Goal: Task Accomplishment & Management: Contribute content

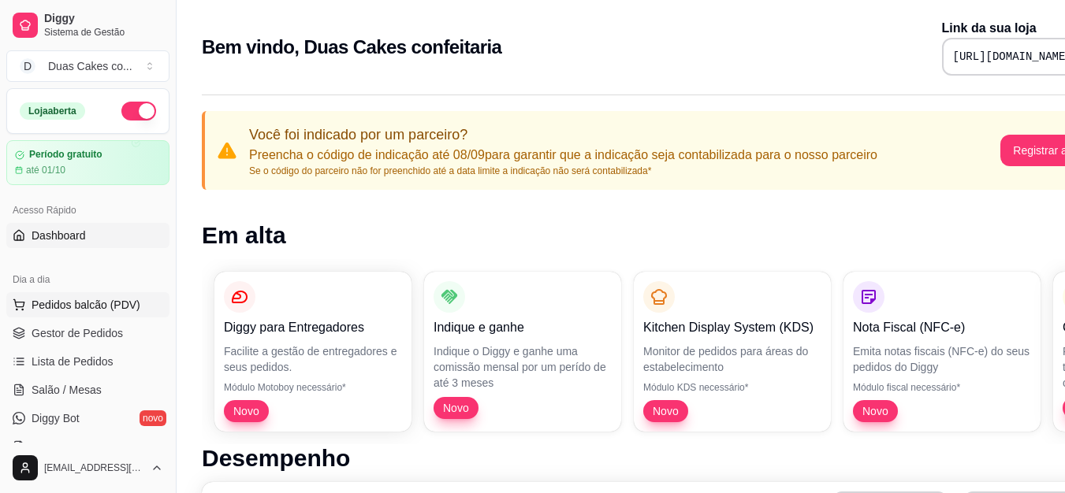
click at [67, 304] on span "Pedidos balcão (PDV)" at bounding box center [86, 305] width 109 height 16
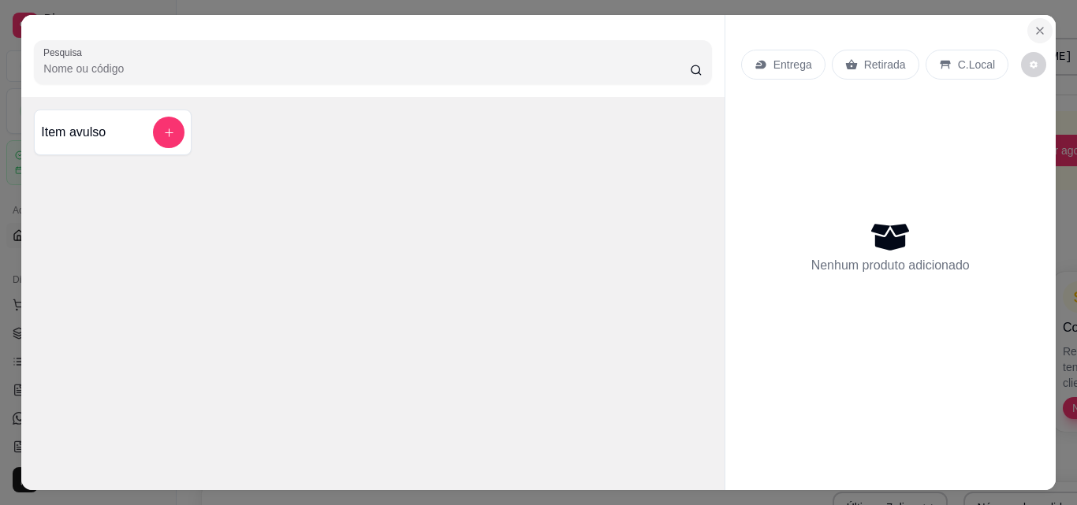
click at [1036, 28] on icon "Close" at bounding box center [1039, 31] width 6 height 6
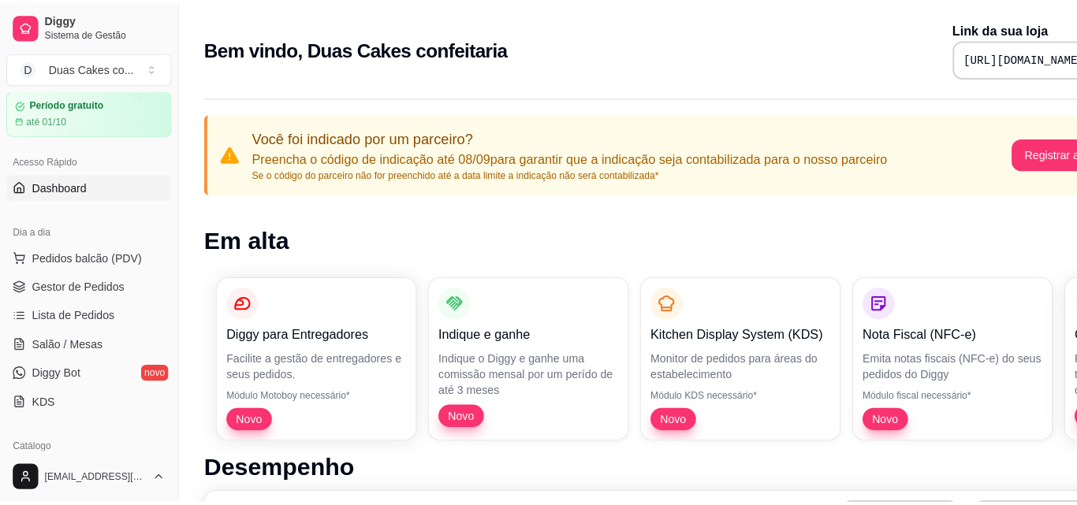
scroll to position [79, 0]
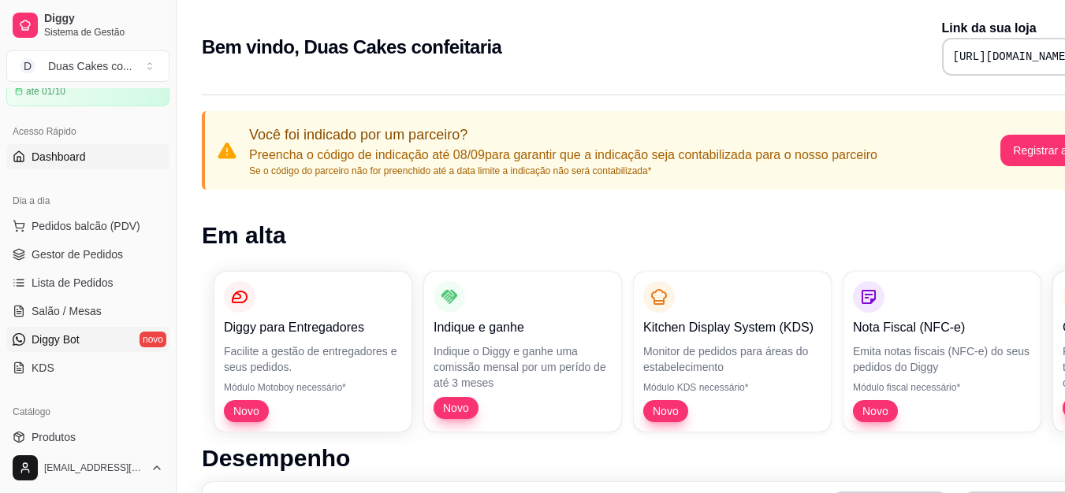
click at [58, 344] on span "Diggy Bot" at bounding box center [56, 340] width 48 height 16
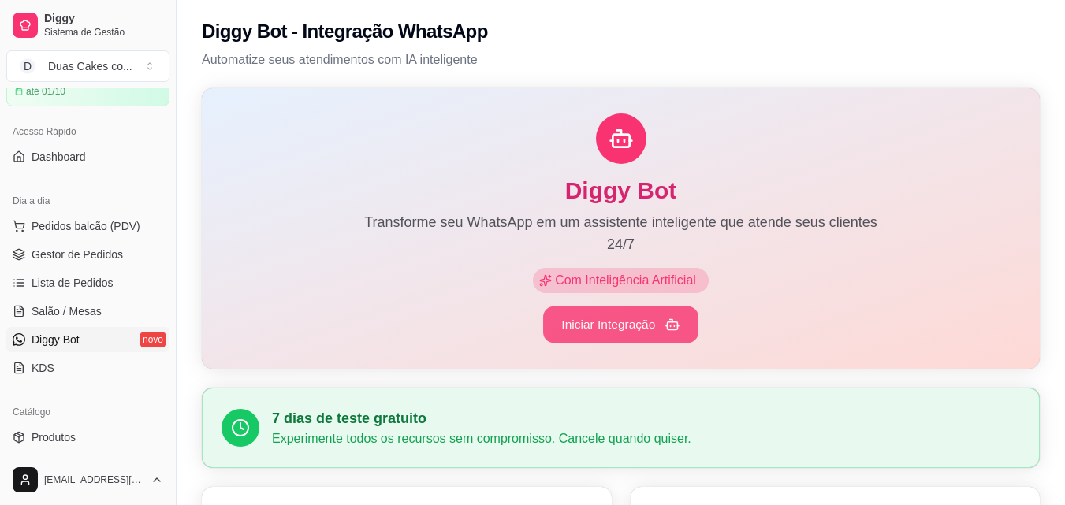
click at [587, 319] on button "Iniciar Integração" at bounding box center [620, 325] width 155 height 37
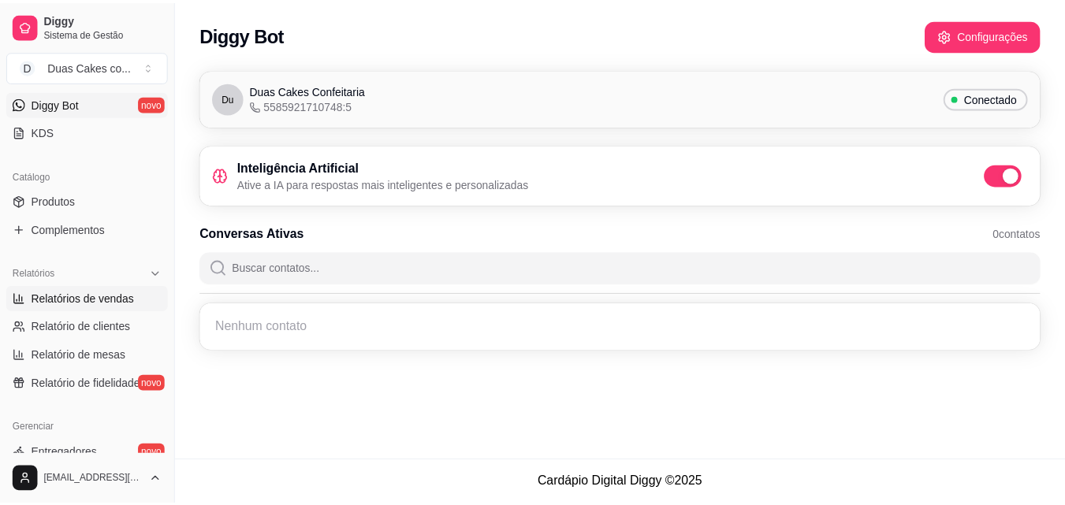
scroll to position [394, 0]
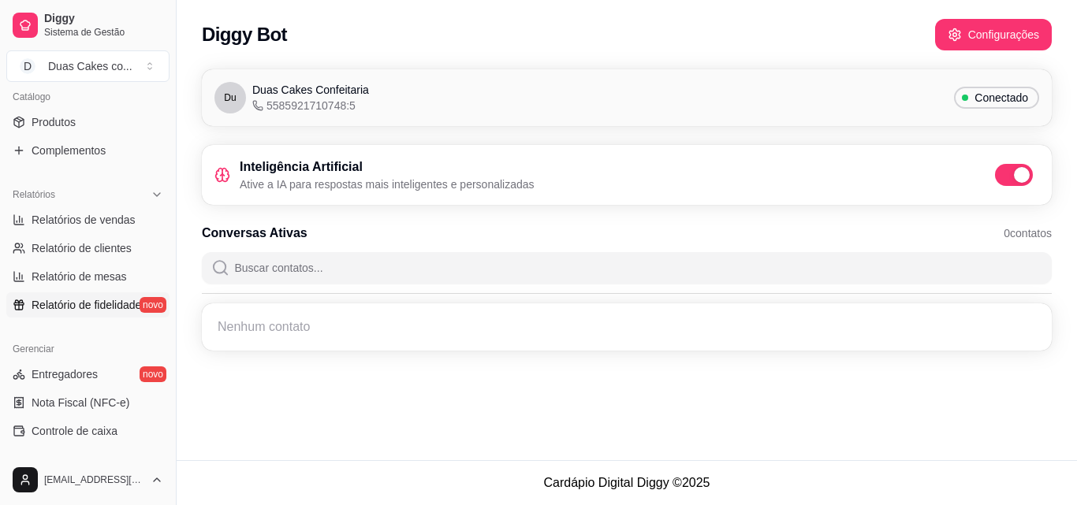
click at [99, 305] on span "Relatório de fidelidade" at bounding box center [87, 305] width 110 height 16
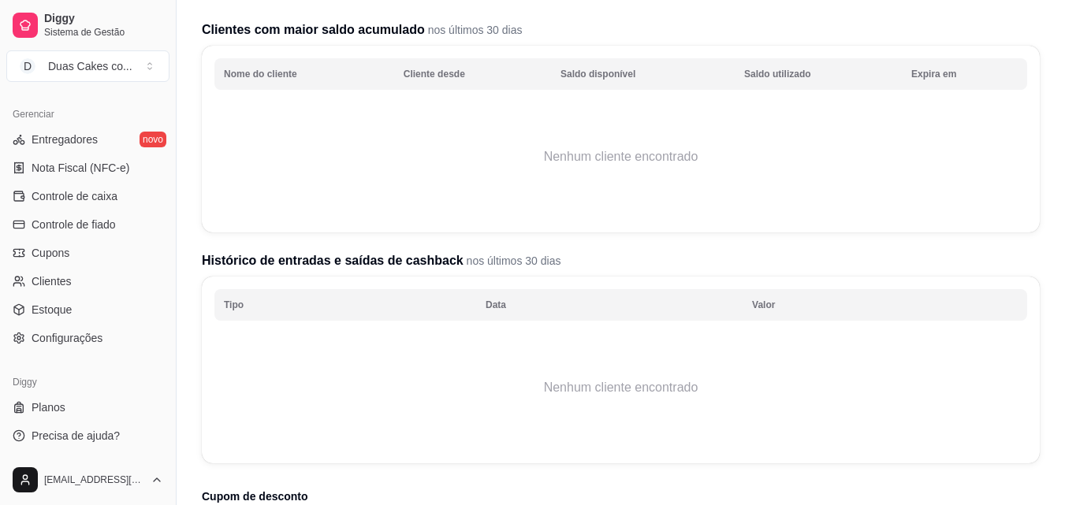
scroll to position [236, 0]
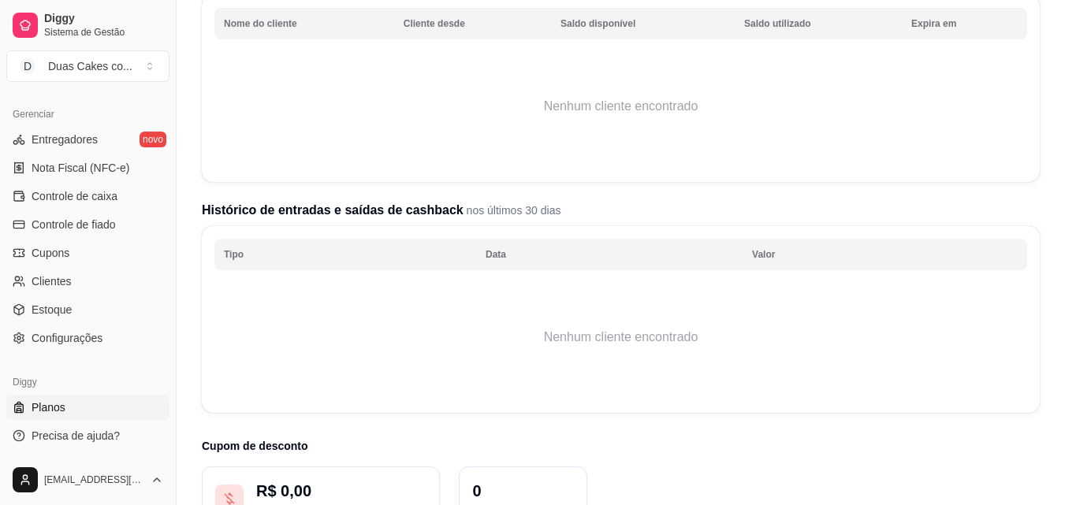
click at [81, 404] on link "Planos" at bounding box center [87, 407] width 163 height 25
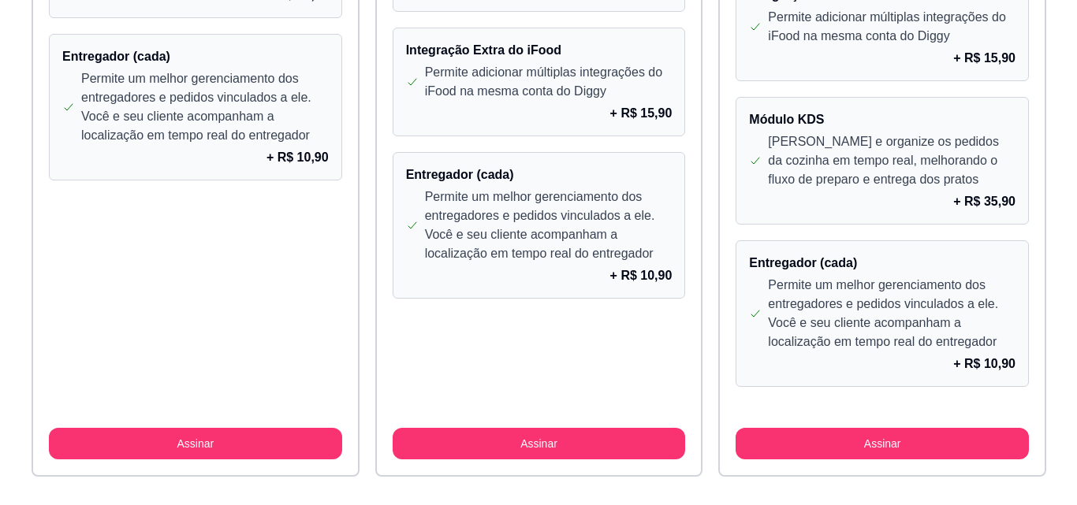
scroll to position [1486, 0]
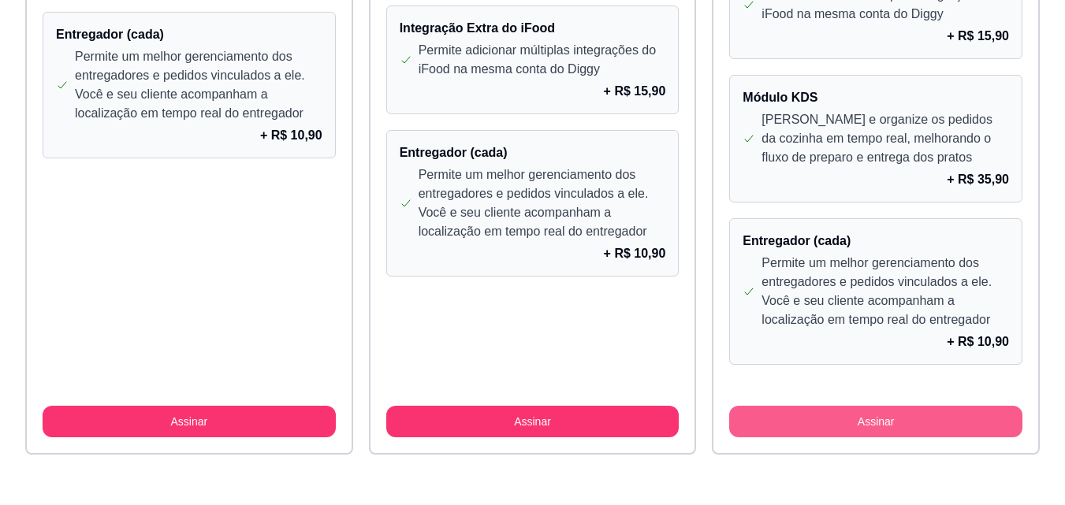
click at [913, 418] on button "Assinar" at bounding box center [875, 422] width 293 height 32
click at [915, 416] on button "Assinar" at bounding box center [875, 422] width 293 height 32
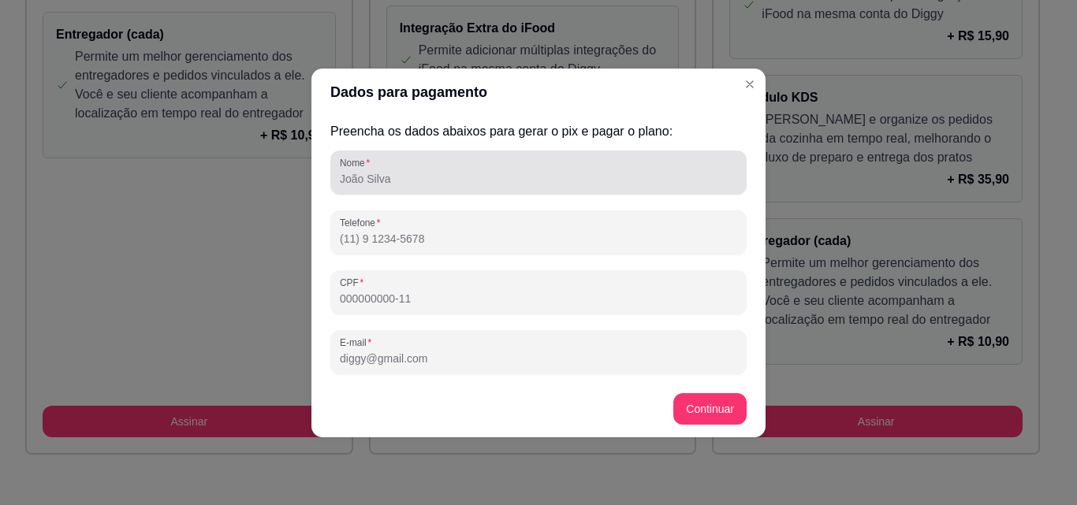
click at [398, 177] on input "Nome" at bounding box center [538, 179] width 397 height 16
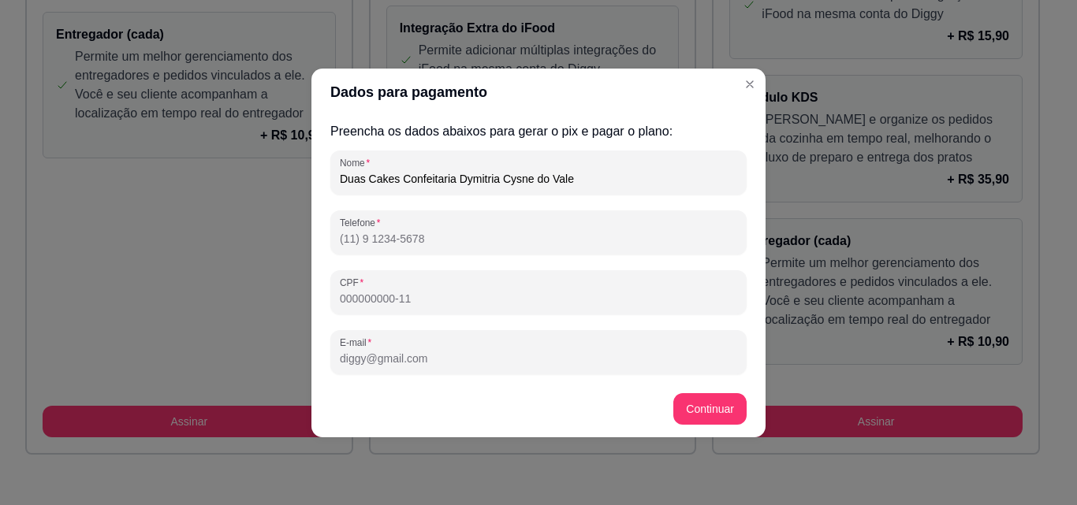
drag, startPoint x: 575, startPoint y: 182, endPoint x: 449, endPoint y: 170, distance: 126.7
click at [449, 167] on div "Duas Cakes Confeitaria Dymitria Cysne do Vale" at bounding box center [538, 173] width 397 height 32
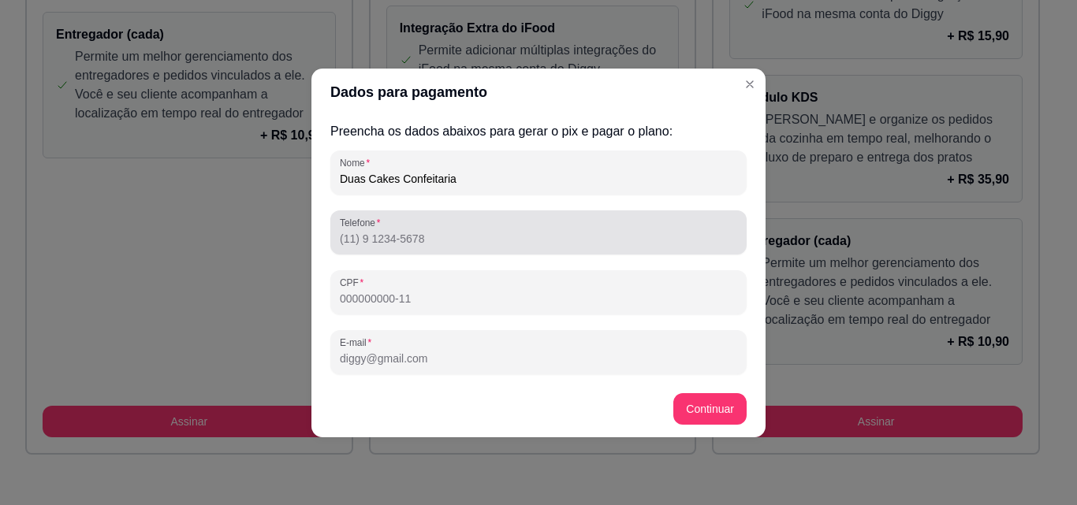
type input "Duas Cakes Confeitaria"
click at [377, 241] on input "Telefone" at bounding box center [538, 239] width 397 height 16
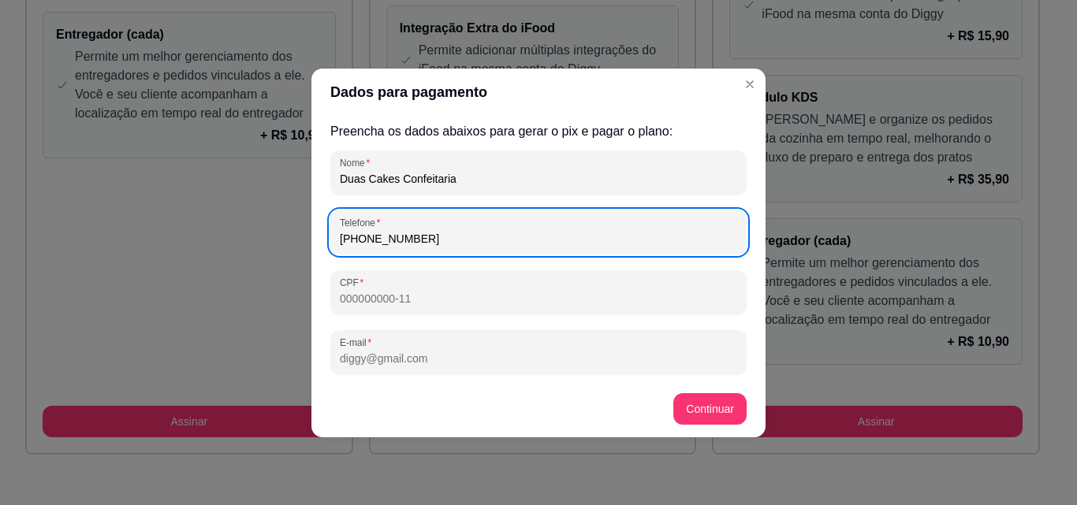
type input "[PHONE_NUMBER]"
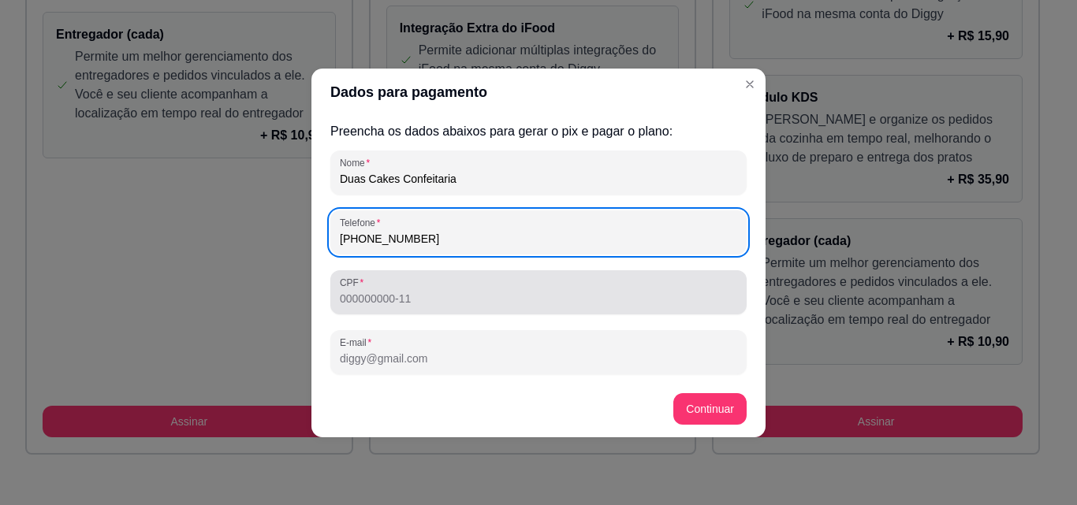
click at [437, 309] on div "CPF" at bounding box center [538, 292] width 416 height 44
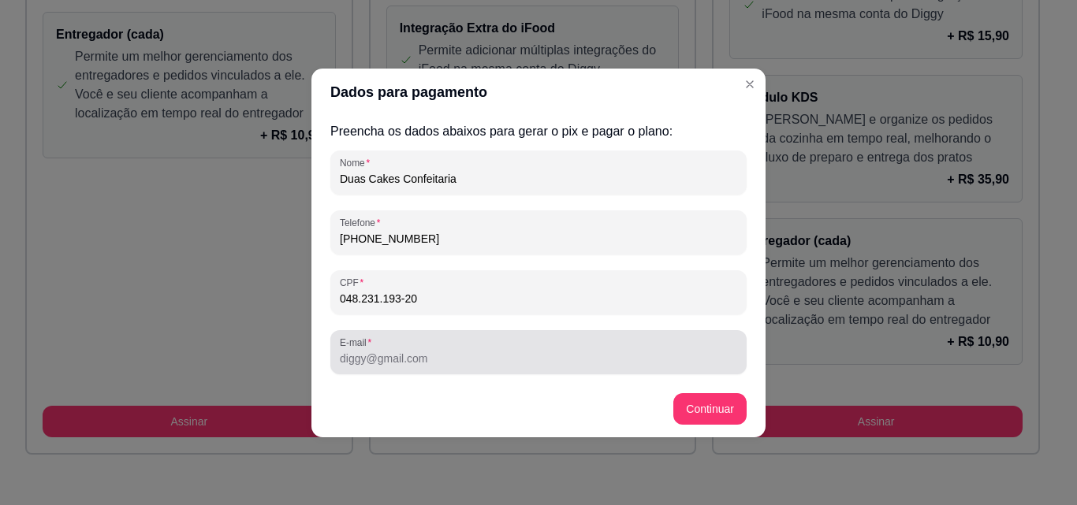
type input "048.231.193-20"
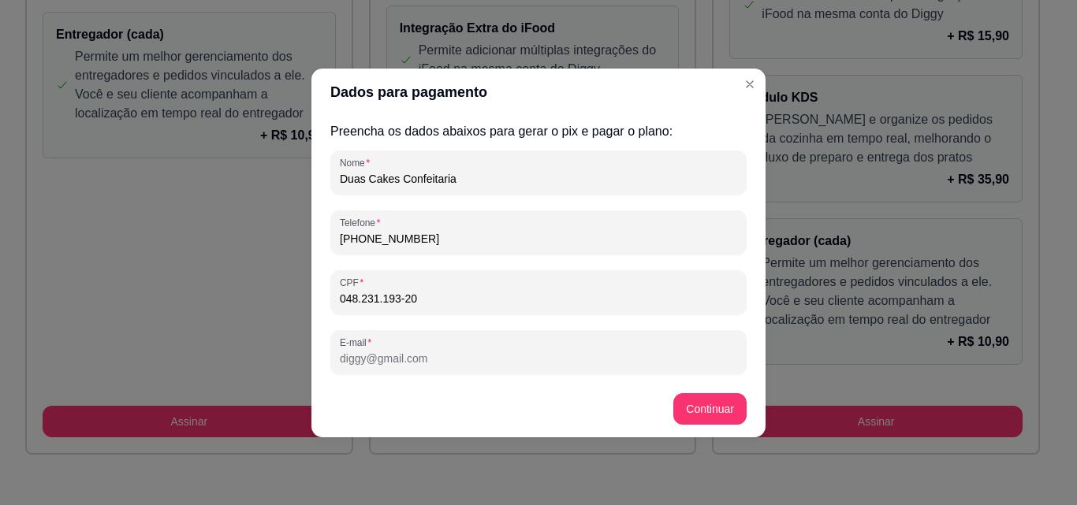
click at [427, 363] on input "E-mail" at bounding box center [538, 359] width 397 height 16
type input "[EMAIL_ADDRESS][DOMAIN_NAME]"
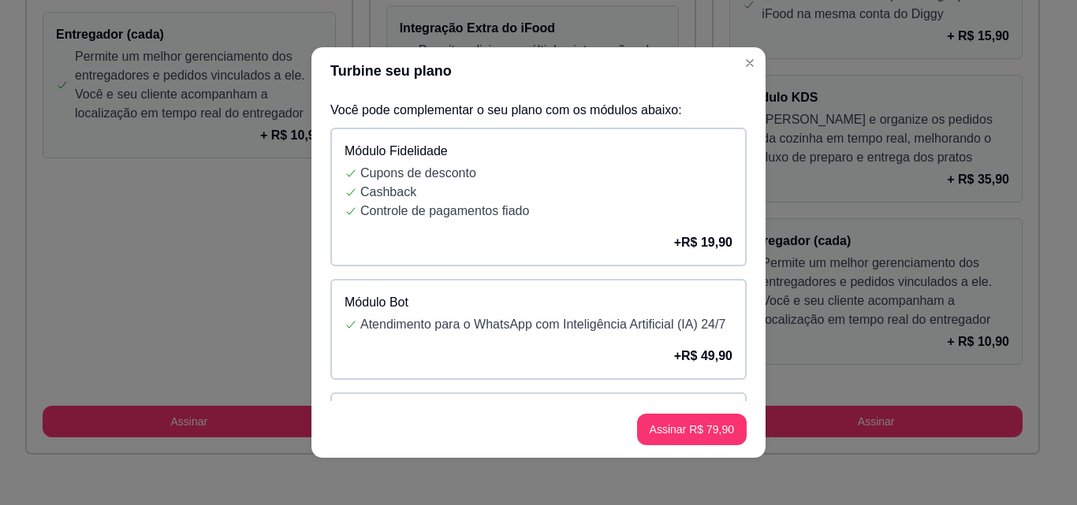
click at [648, 232] on div "Módulo Fidelidade Cupons de desconto Cashback Controle de pagamentos fiado + R$…" at bounding box center [538, 197] width 416 height 139
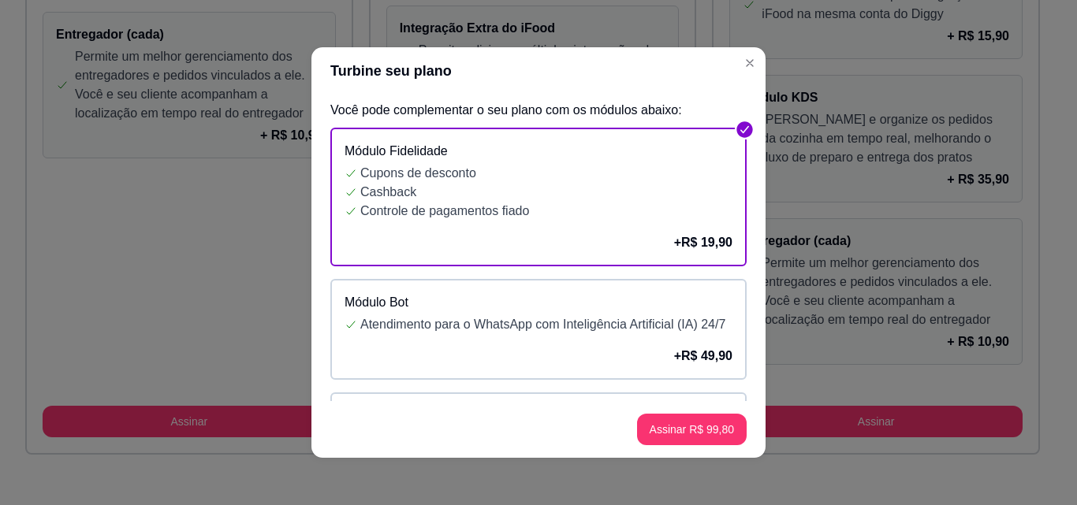
click at [640, 229] on div "Módulo Fidelidade Cupons de desconto Cashback Controle de pagamentos fiado + R$…" at bounding box center [538, 197] width 416 height 139
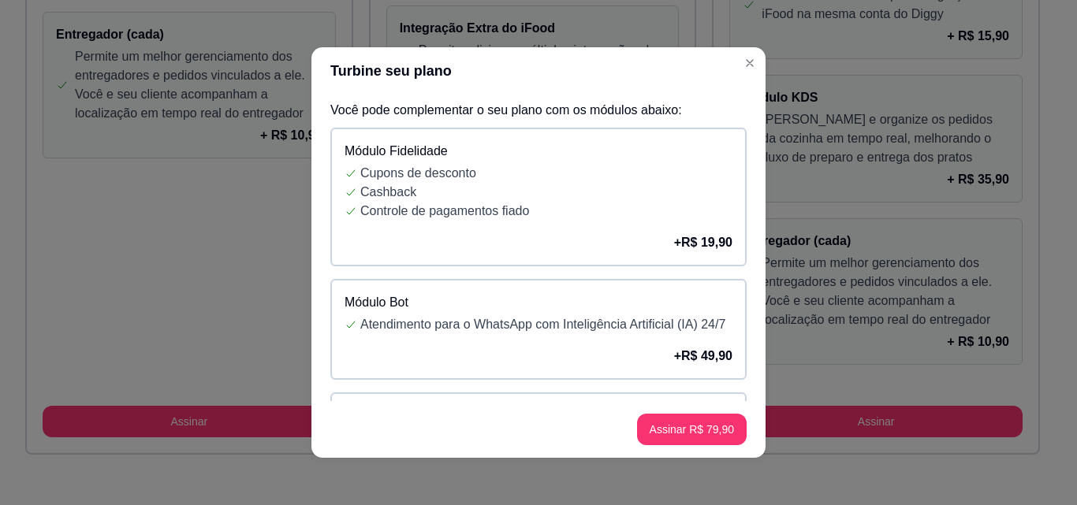
click at [525, 204] on p "Controle de pagamentos fiado" at bounding box center [546, 211] width 372 height 19
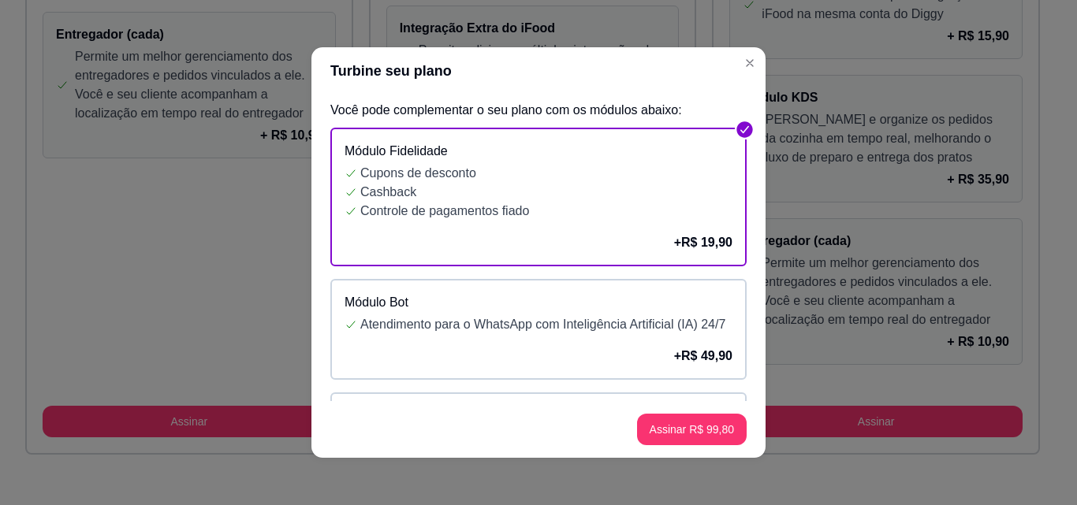
click at [625, 366] on div "+ R$ 49,90" at bounding box center [538, 356] width 388 height 19
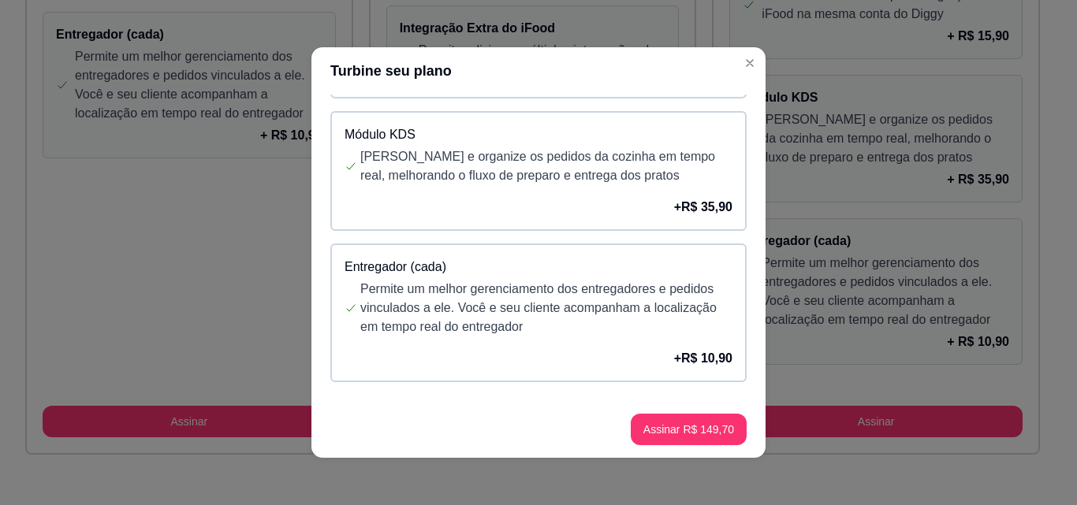
scroll to position [849, 0]
click at [687, 426] on button "Assinar R$ 149,70" at bounding box center [688, 430] width 113 height 31
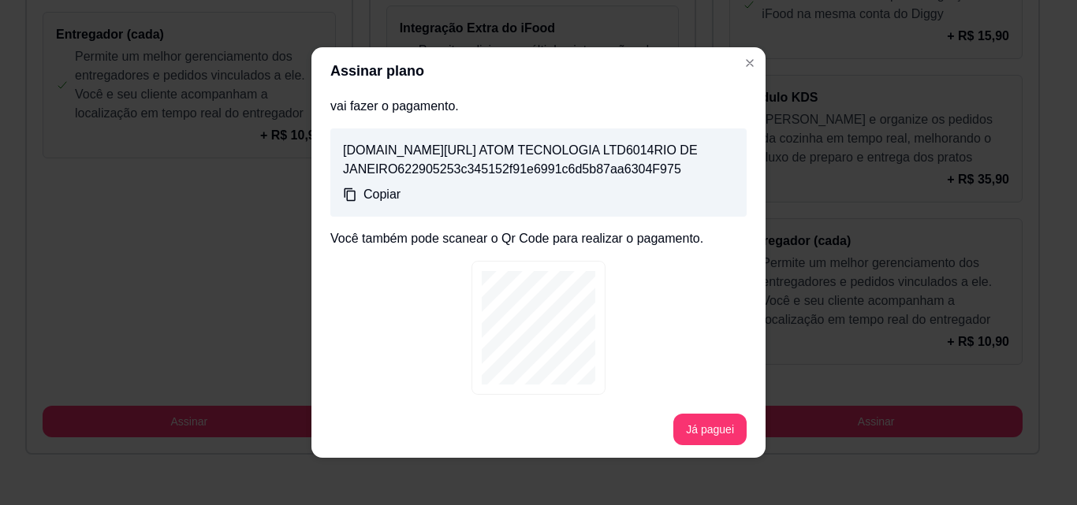
scroll to position [3, 0]
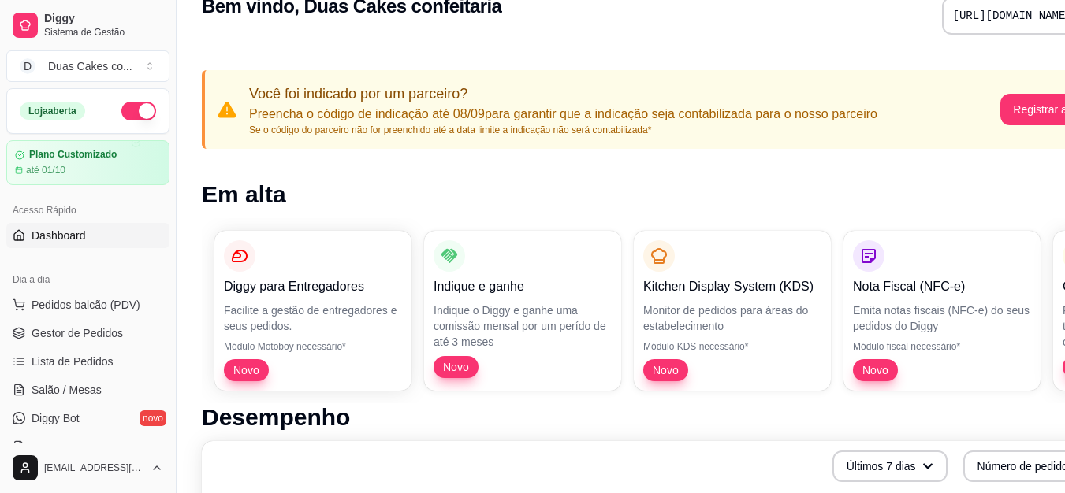
scroll to position [79, 0]
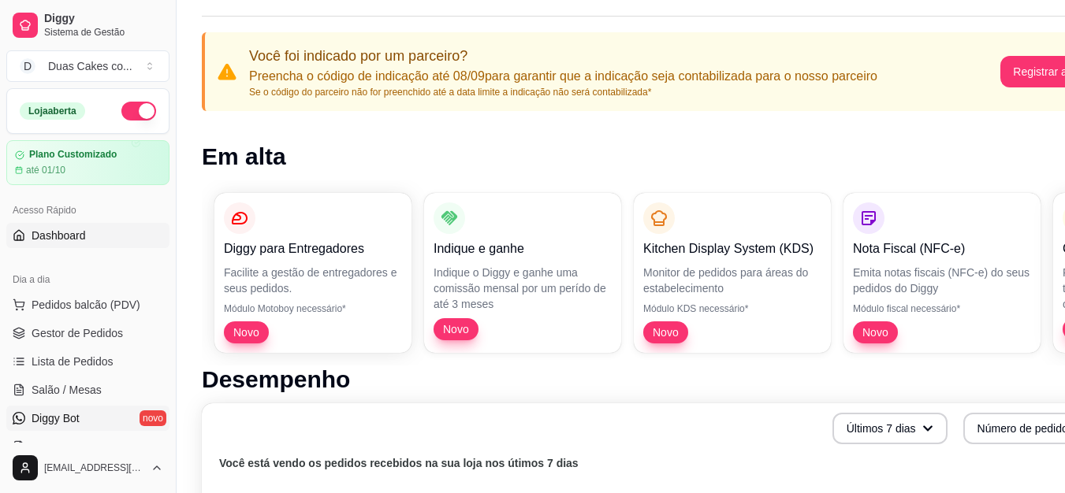
click at [83, 424] on link "Diggy Bot novo" at bounding box center [87, 418] width 163 height 25
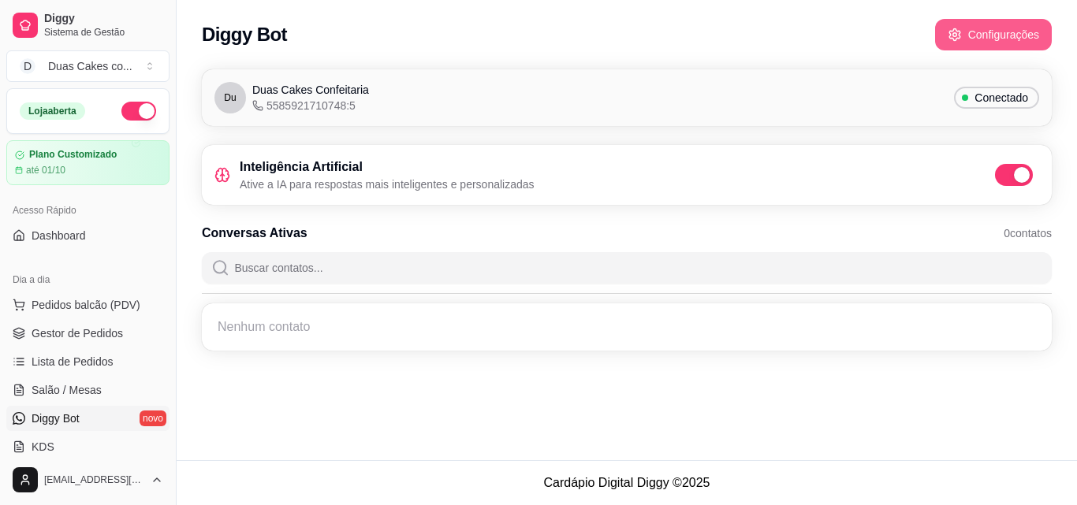
click at [949, 27] on button "Configurações" at bounding box center [993, 35] width 117 height 32
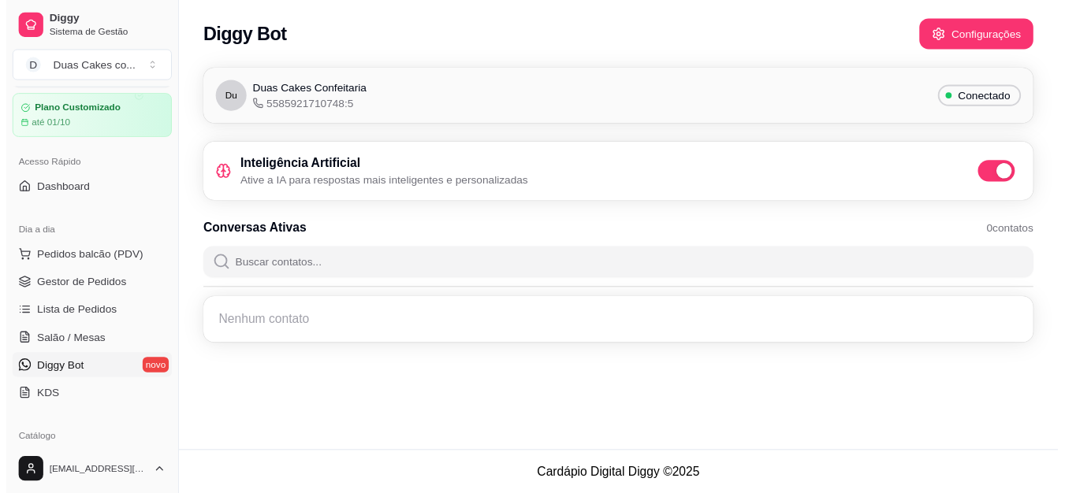
scroll to position [79, 0]
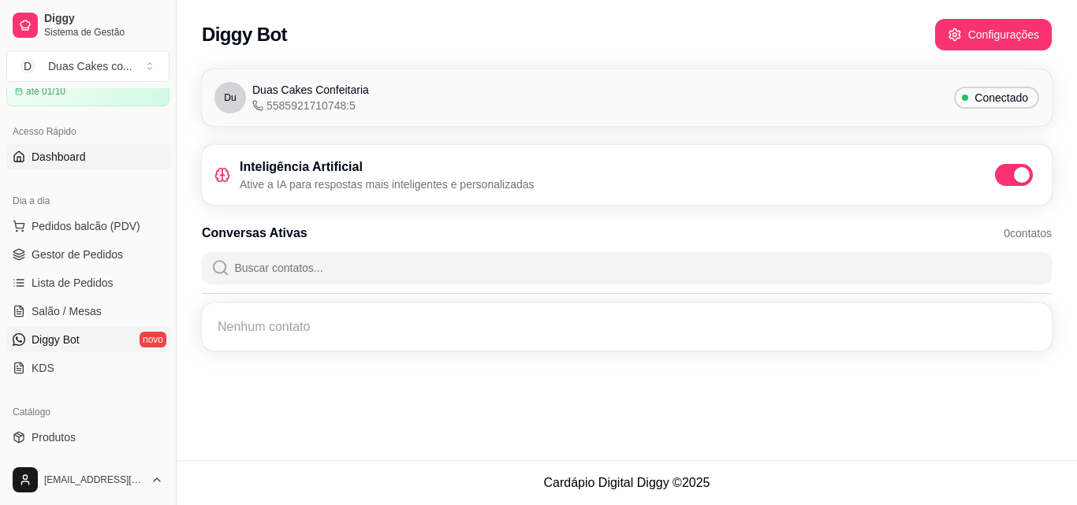
click at [66, 154] on span "Dashboard" at bounding box center [59, 157] width 54 height 16
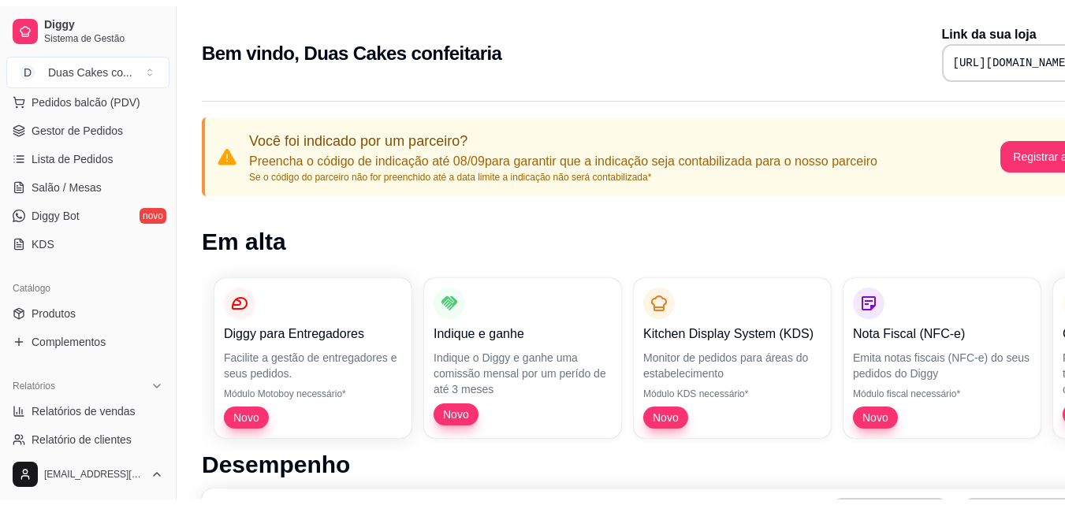
scroll to position [236, 0]
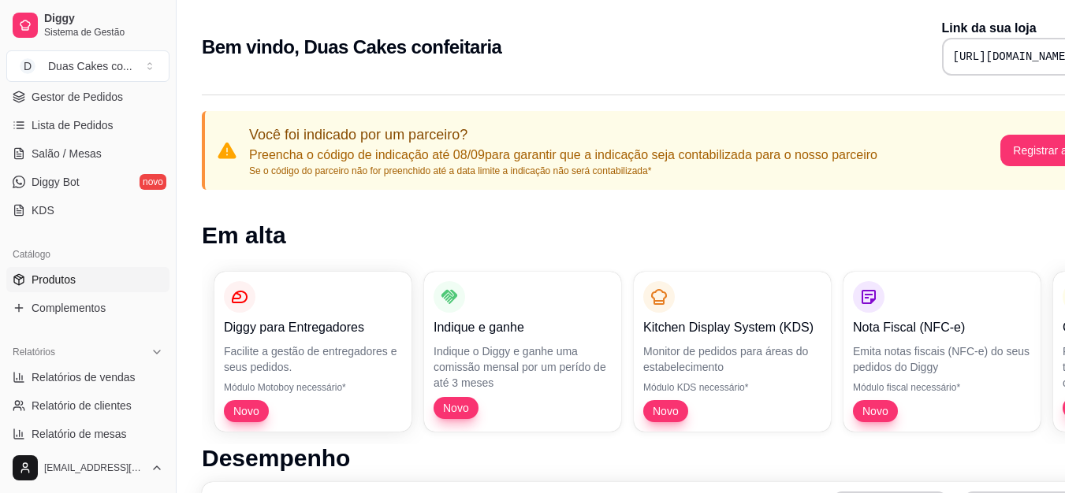
click at [64, 280] on span "Produtos" at bounding box center [54, 280] width 44 height 16
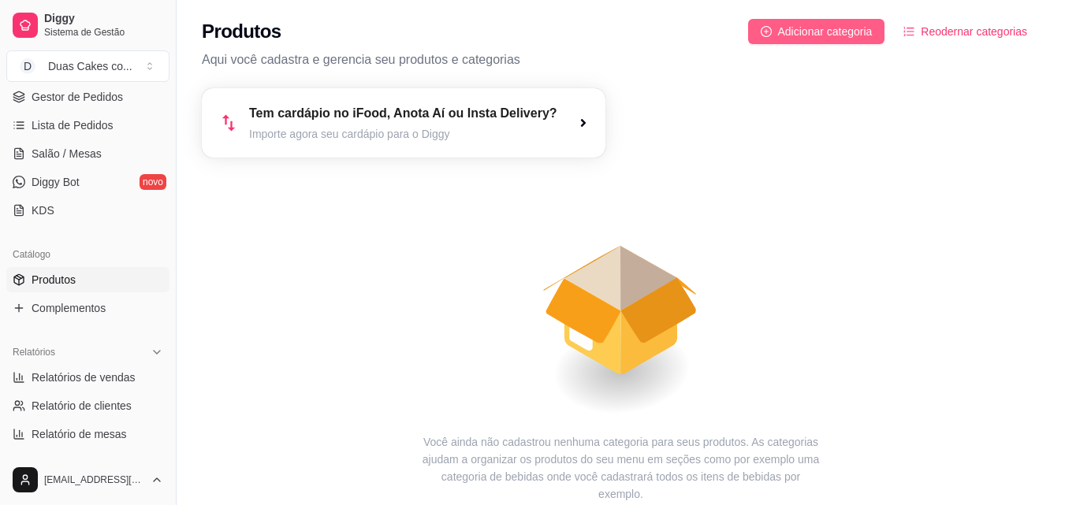
click at [844, 31] on span "Adicionar categoria" at bounding box center [825, 31] width 95 height 17
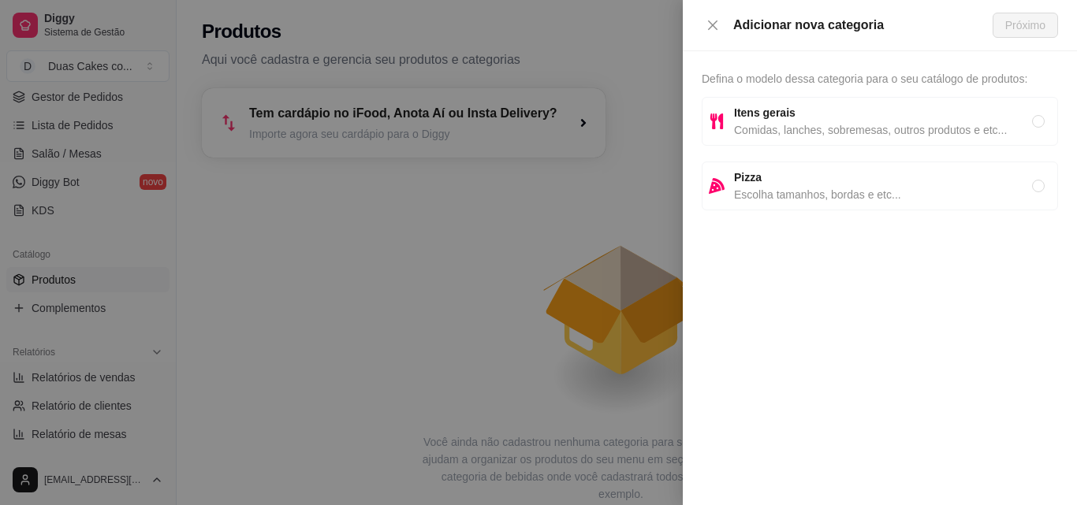
click at [867, 130] on span "Comidas, lanches, sobremesas, outros produtos e etc..." at bounding box center [883, 129] width 298 height 17
radio input "true"
click at [1036, 24] on span "Próximo" at bounding box center [1025, 25] width 40 height 17
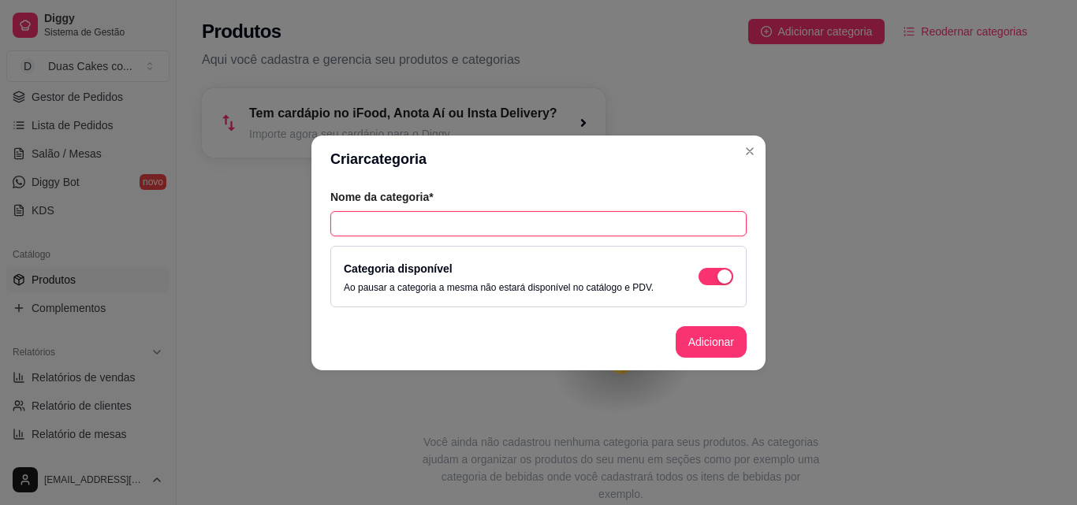
click at [592, 227] on input "text" at bounding box center [538, 223] width 416 height 25
type input "Copo da Felicidade"
click at [687, 337] on button "Adicionar" at bounding box center [710, 342] width 71 height 32
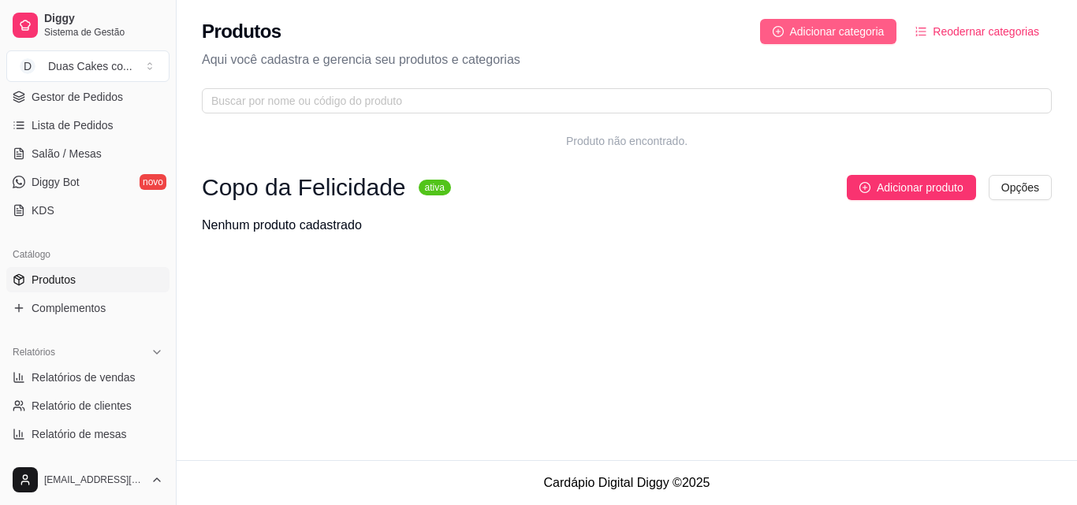
click at [869, 36] on span "Adicionar categoria" at bounding box center [837, 31] width 95 height 17
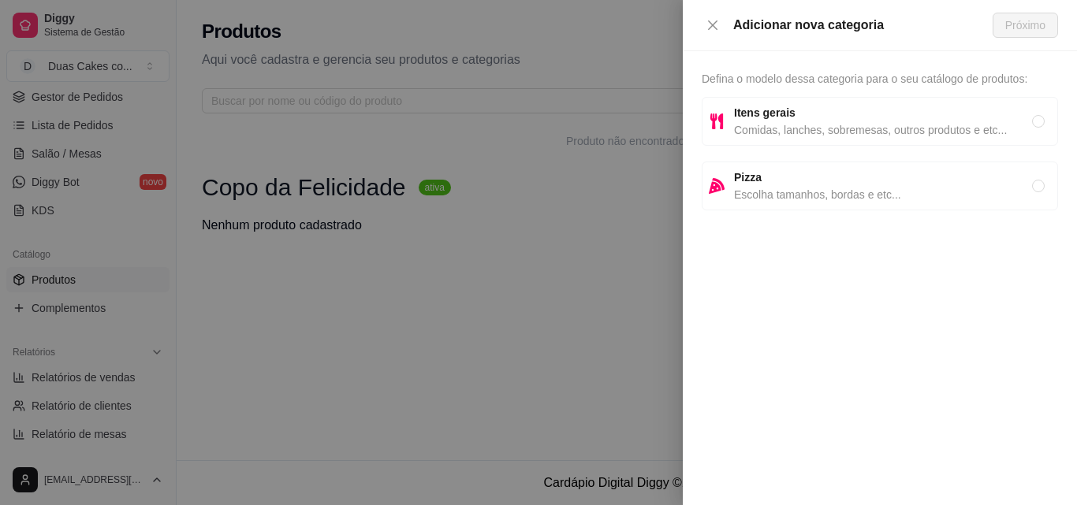
click at [802, 131] on span "Comidas, lanches, sobremesas, outros produtos e etc..." at bounding box center [883, 129] width 298 height 17
radio input "true"
click at [1030, 20] on span "Próximo" at bounding box center [1025, 25] width 40 height 17
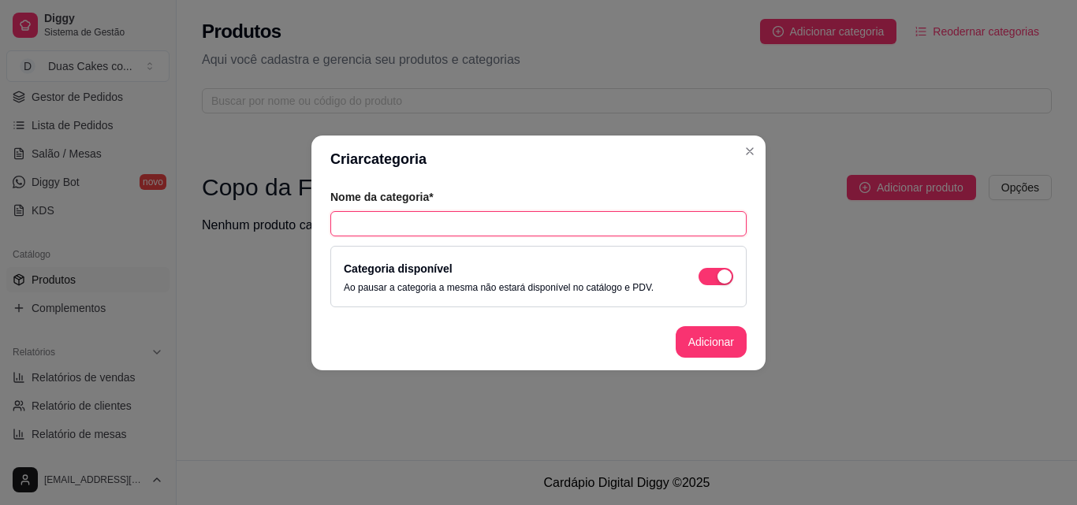
click at [671, 223] on input "text" at bounding box center [538, 223] width 416 height 25
type input "Bolo de pote"
click at [727, 337] on button "Adicionar" at bounding box center [710, 341] width 69 height 31
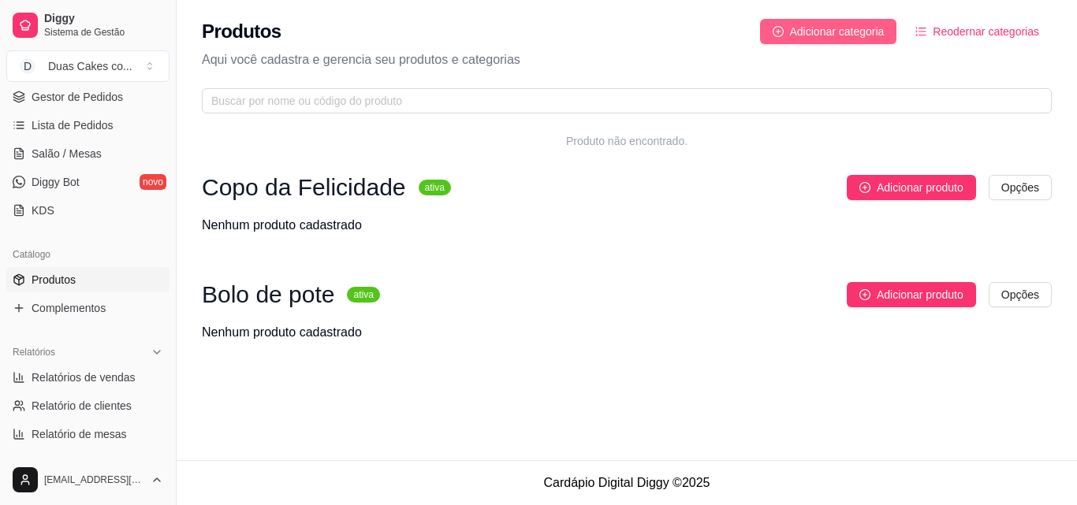
click at [847, 27] on span "Adicionar categoria" at bounding box center [837, 31] width 95 height 17
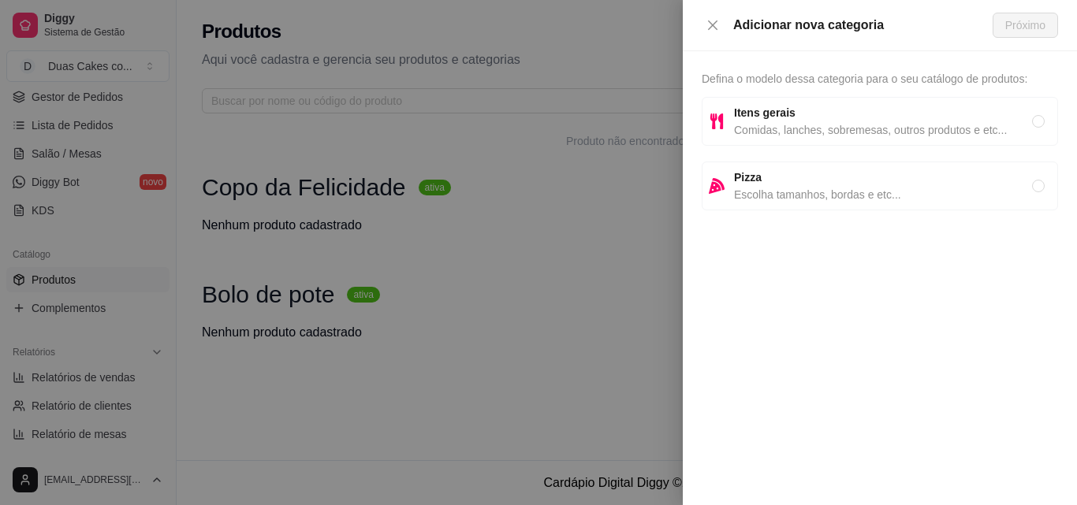
click at [826, 131] on span "Comidas, lanches, sobremesas, outros produtos e etc..." at bounding box center [883, 129] width 298 height 17
radio input "true"
click at [1007, 17] on span "Próximo" at bounding box center [1025, 25] width 40 height 17
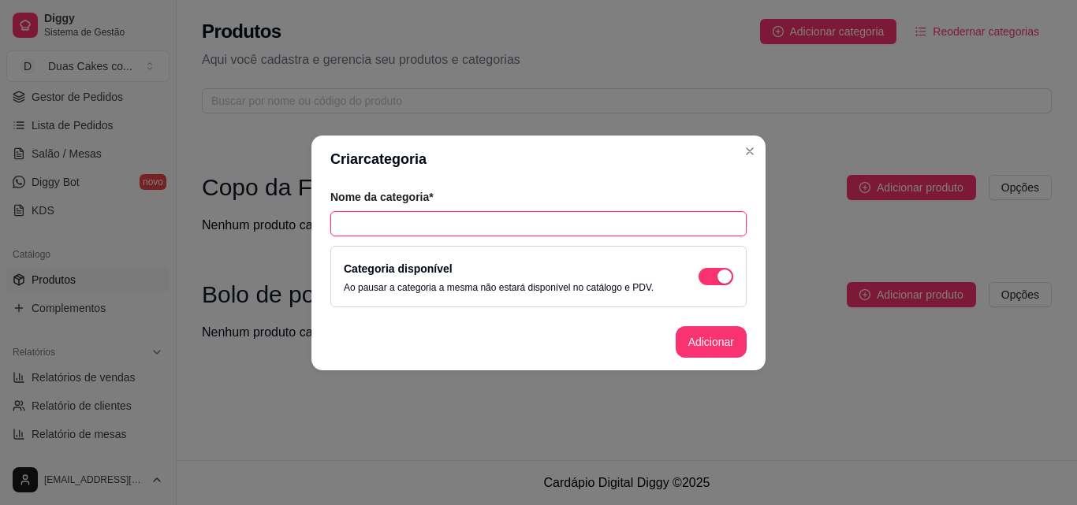
click at [490, 223] on input "text" at bounding box center [538, 223] width 416 height 25
type input "Fatias de Bolo"
click at [679, 345] on button "Adicionar" at bounding box center [710, 341] width 69 height 31
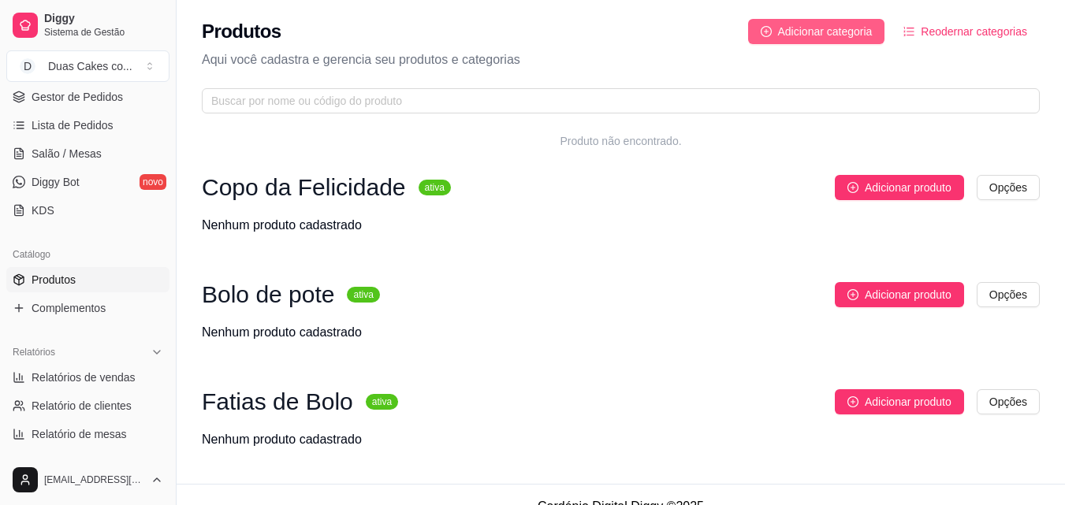
click at [839, 25] on span "Adicionar categoria" at bounding box center [825, 31] width 95 height 17
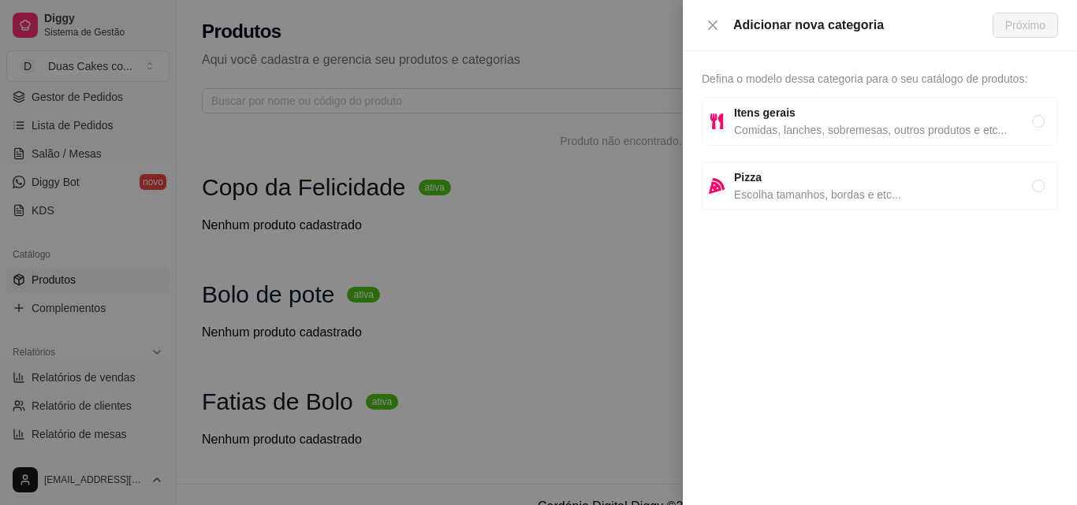
click at [1007, 110] on span "Itens gerais" at bounding box center [883, 112] width 298 height 17
radio input "true"
click at [1035, 31] on span "Próximo" at bounding box center [1025, 25] width 40 height 17
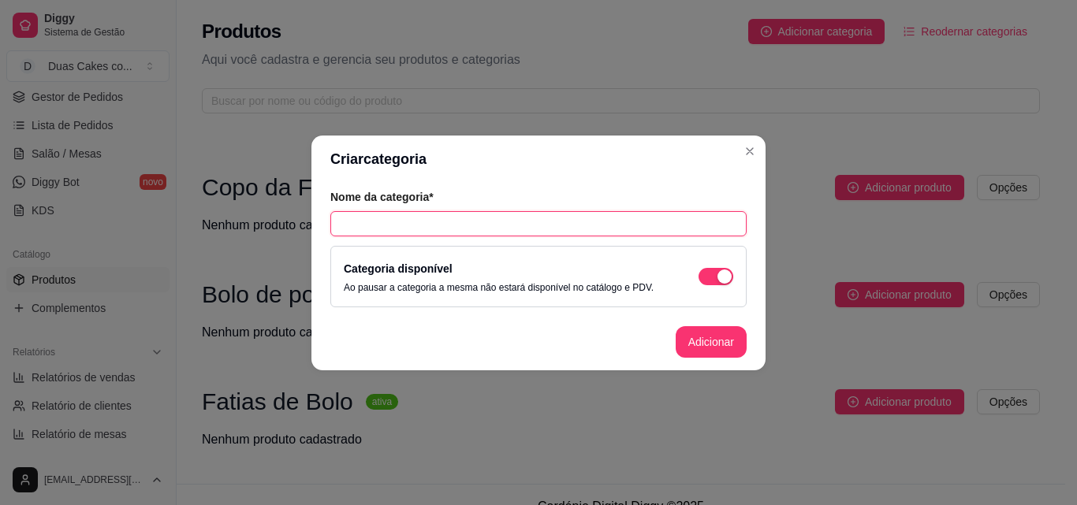
click at [412, 232] on input "text" at bounding box center [538, 223] width 416 height 25
type input "Sobremesa Gelada"
click at [719, 331] on button "Adicionar" at bounding box center [710, 342] width 71 height 32
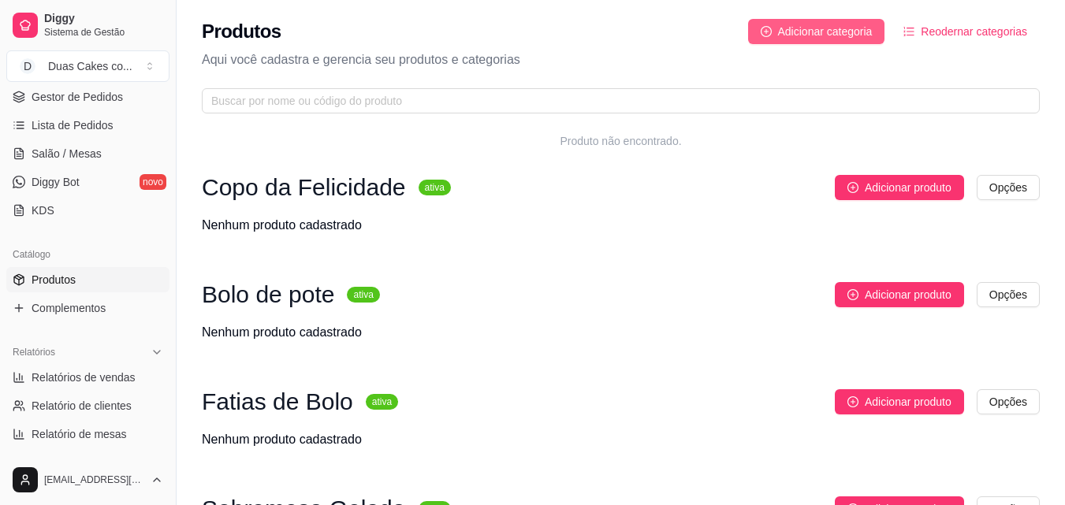
click at [853, 28] on span "Adicionar categoria" at bounding box center [825, 31] width 95 height 17
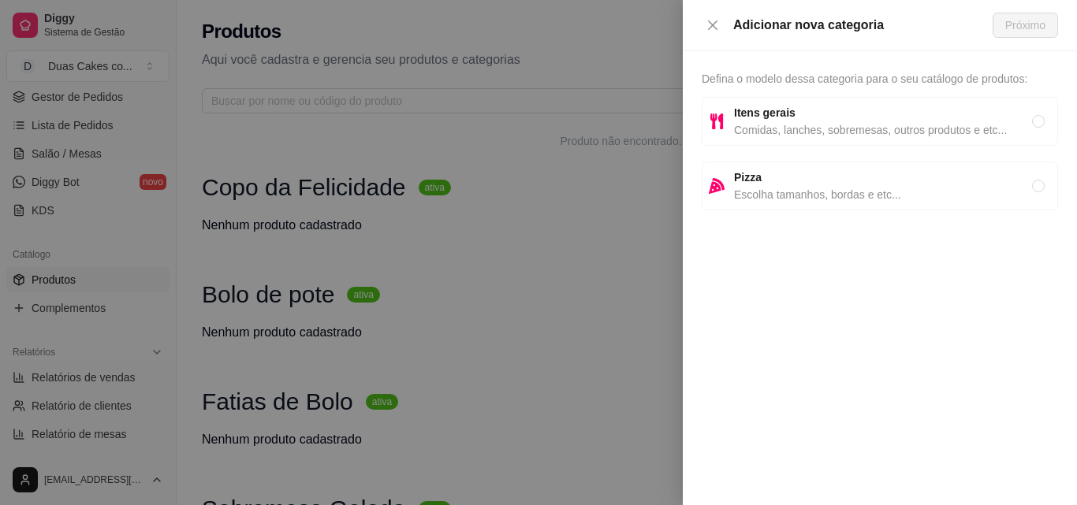
click at [830, 80] on span "Defina o modelo dessa categoria para o seu catálogo de produtos:" at bounding box center [864, 79] width 326 height 13
click at [825, 117] on span "Itens gerais" at bounding box center [883, 112] width 298 height 17
radio input "true"
click at [1020, 24] on span "Próximo" at bounding box center [1025, 25] width 40 height 17
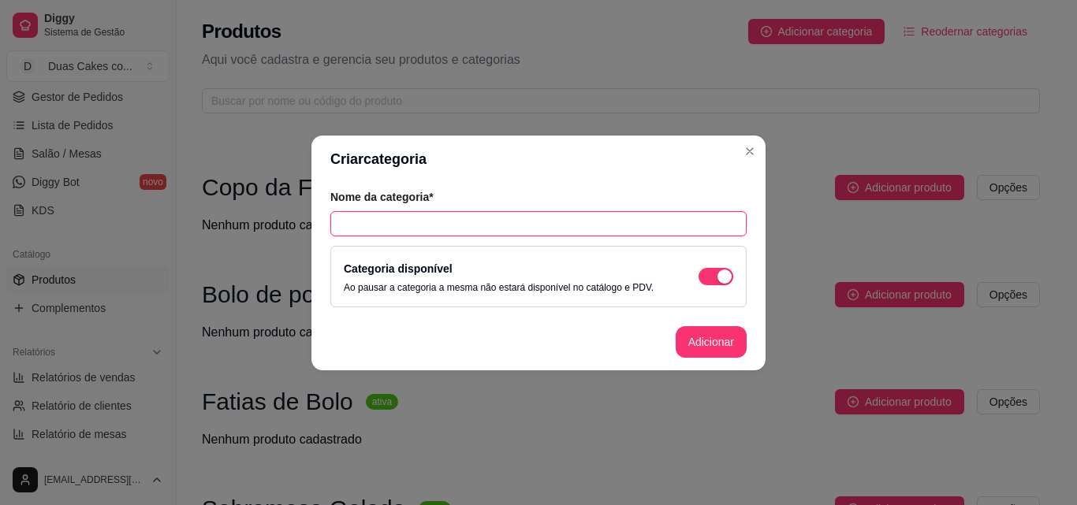
click at [569, 220] on input "text" at bounding box center [538, 223] width 416 height 25
type input "Brownie"
click at [689, 341] on button "Adicionar" at bounding box center [710, 342] width 71 height 32
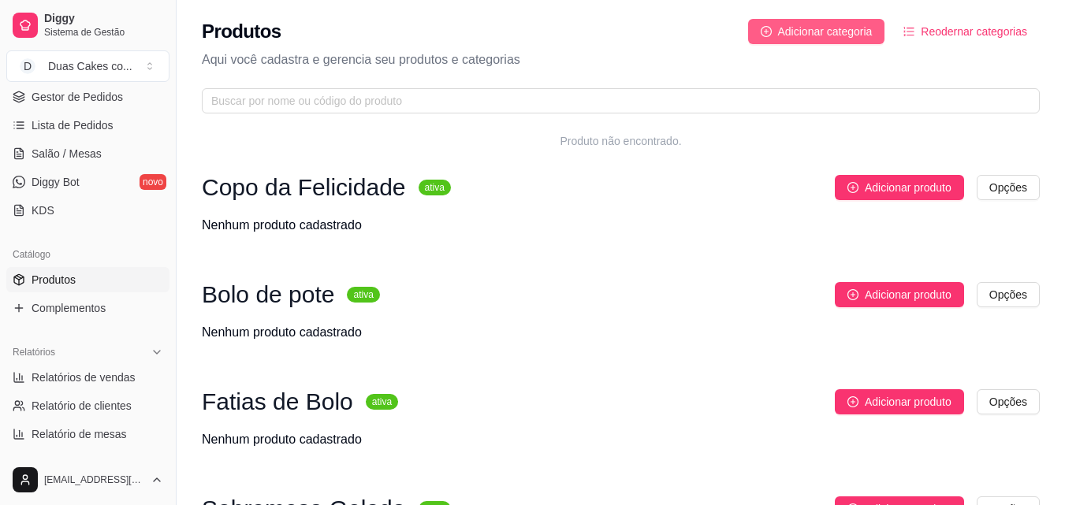
click at [809, 33] on span "Adicionar categoria" at bounding box center [825, 31] width 95 height 17
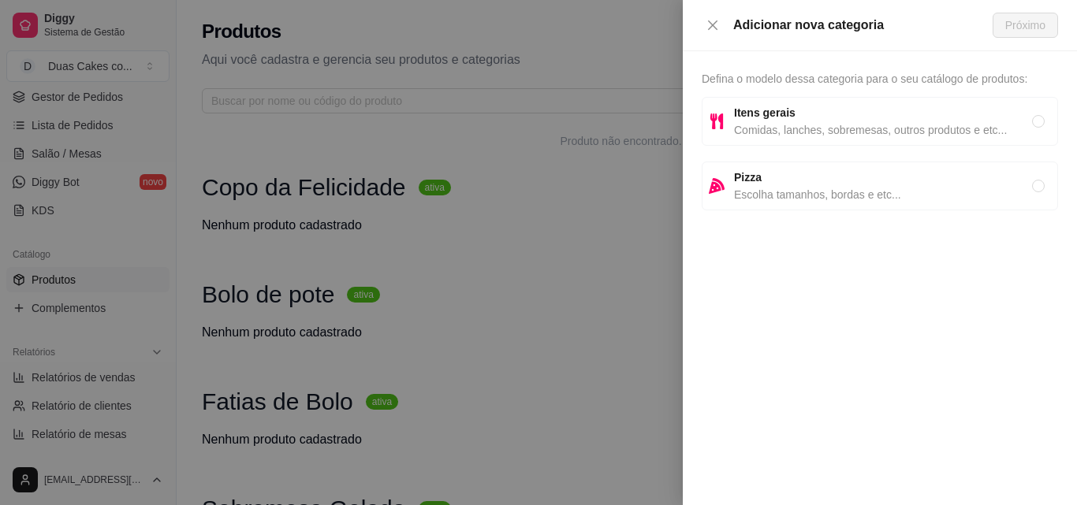
click at [770, 125] on span "Comidas, lanches, sobremesas, outros produtos e etc..." at bounding box center [883, 129] width 298 height 17
radio input "true"
click at [1036, 34] on button "Próximo" at bounding box center [1024, 25] width 65 height 25
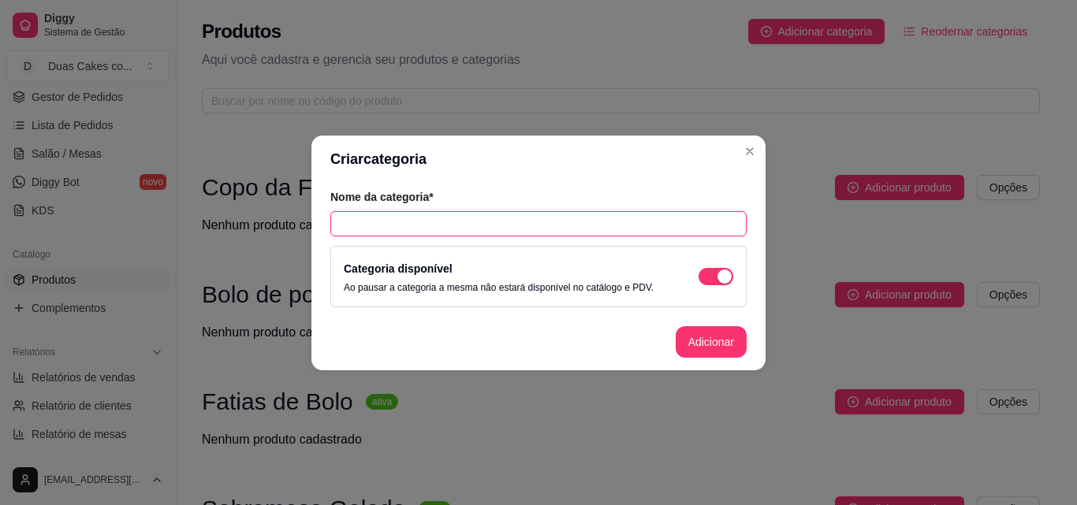
click at [627, 230] on input "text" at bounding box center [538, 223] width 416 height 25
type input "Bolos"
click at [721, 347] on button "Adicionar" at bounding box center [710, 342] width 71 height 32
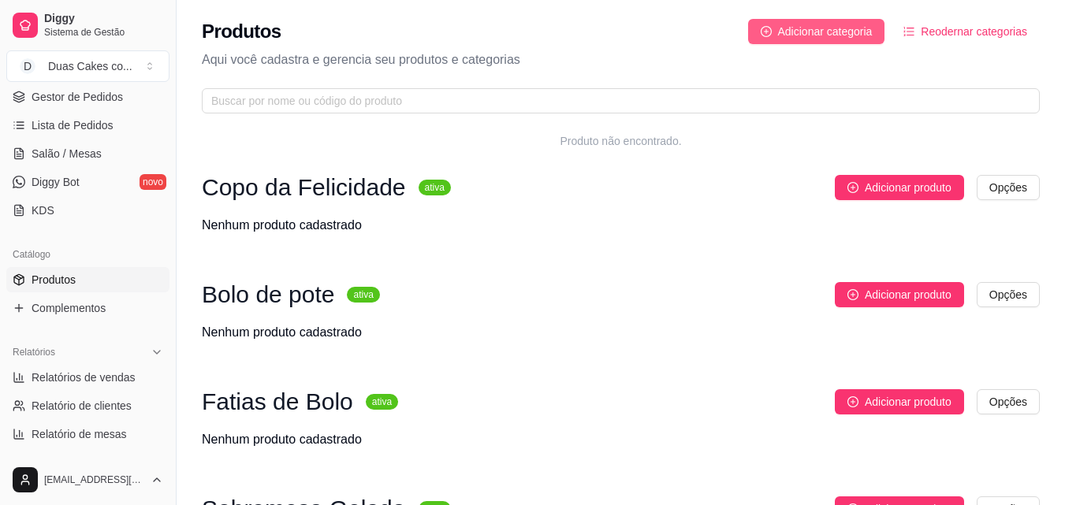
click at [862, 28] on span "Adicionar categoria" at bounding box center [825, 31] width 95 height 17
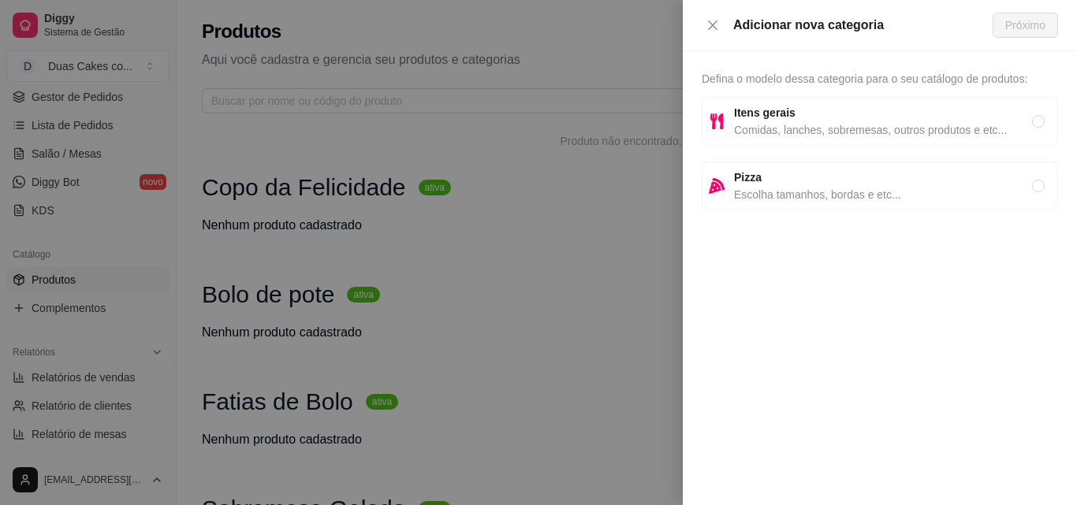
click at [777, 126] on span "Comidas, lanches, sobremesas, outros produtos e etc..." at bounding box center [883, 129] width 298 height 17
radio input "true"
click at [1010, 30] on span "Próximo" at bounding box center [1025, 25] width 40 height 17
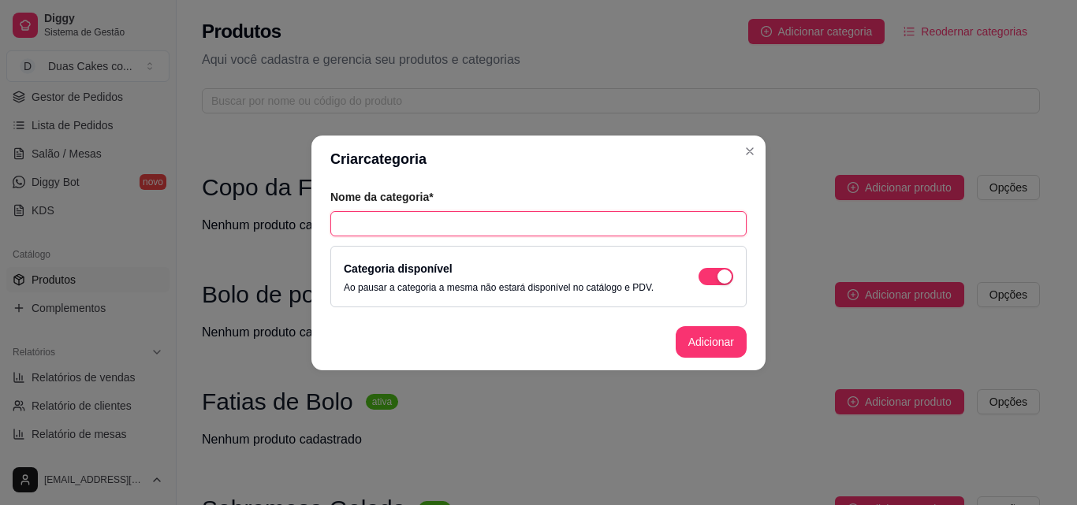
click at [615, 222] on input "text" at bounding box center [538, 223] width 416 height 25
type input "Doces"
click at [688, 333] on button "Adicionar" at bounding box center [710, 341] width 69 height 31
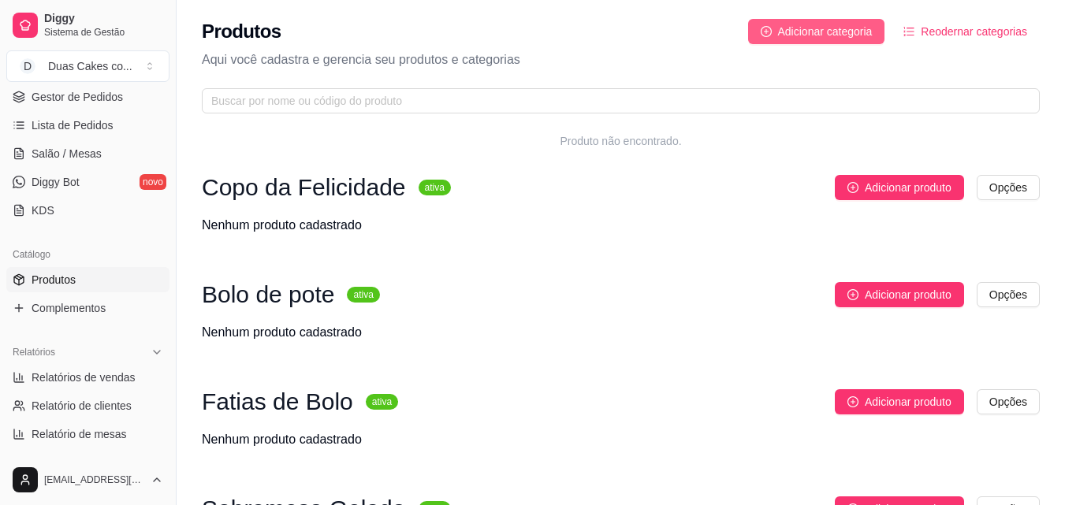
click at [835, 38] on span "Adicionar categoria" at bounding box center [825, 31] width 95 height 17
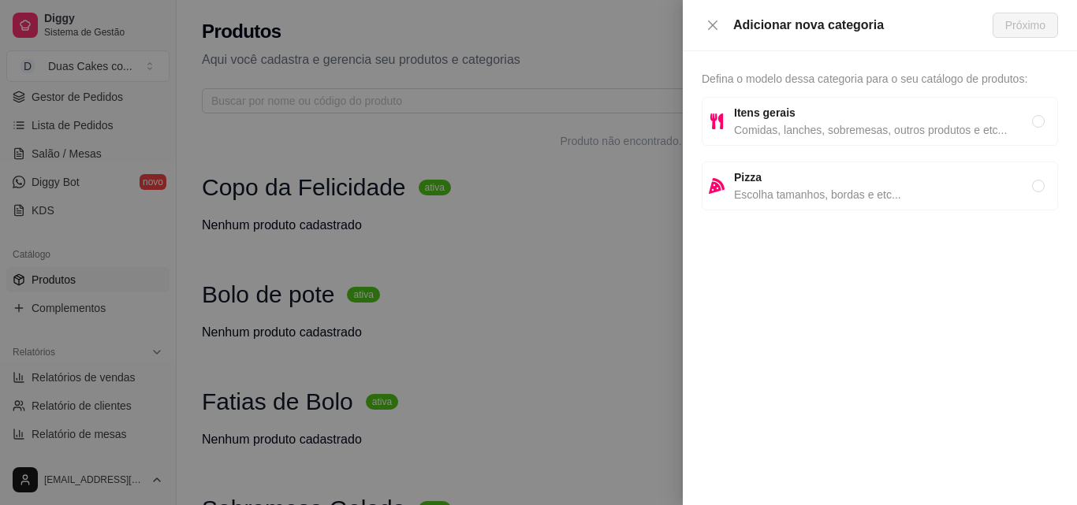
click at [813, 134] on span "Comidas, lanches, sobremesas, outros produtos e etc..." at bounding box center [883, 129] width 298 height 17
radio input "true"
click at [1014, 20] on span "Próximo" at bounding box center [1025, 25] width 40 height 17
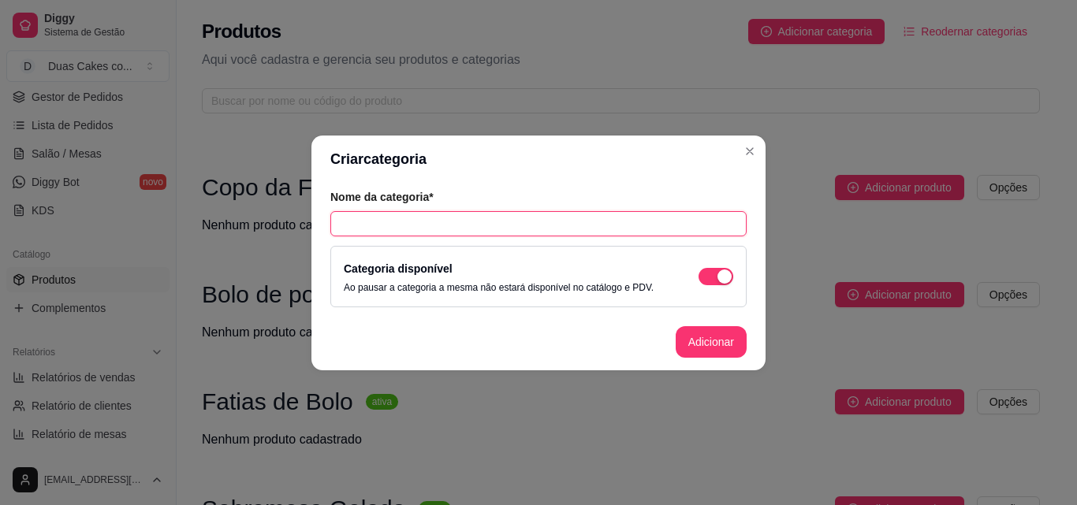
click at [498, 227] on input "text" at bounding box center [538, 223] width 416 height 25
type input "Salgados"
click at [689, 329] on button "Adicionar" at bounding box center [710, 342] width 71 height 32
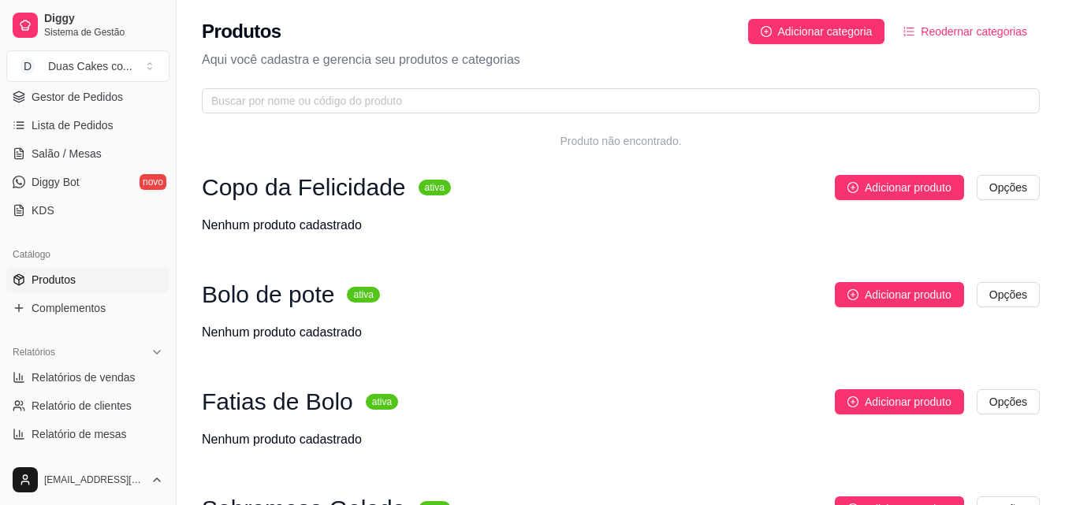
click at [843, 44] on div "Produtos Adicionar categoria Reodernar categorias Aqui você cadastra e gerencia…" at bounding box center [621, 61] width 888 height 123
click at [840, 40] on button "Adicionar categoria" at bounding box center [816, 31] width 137 height 25
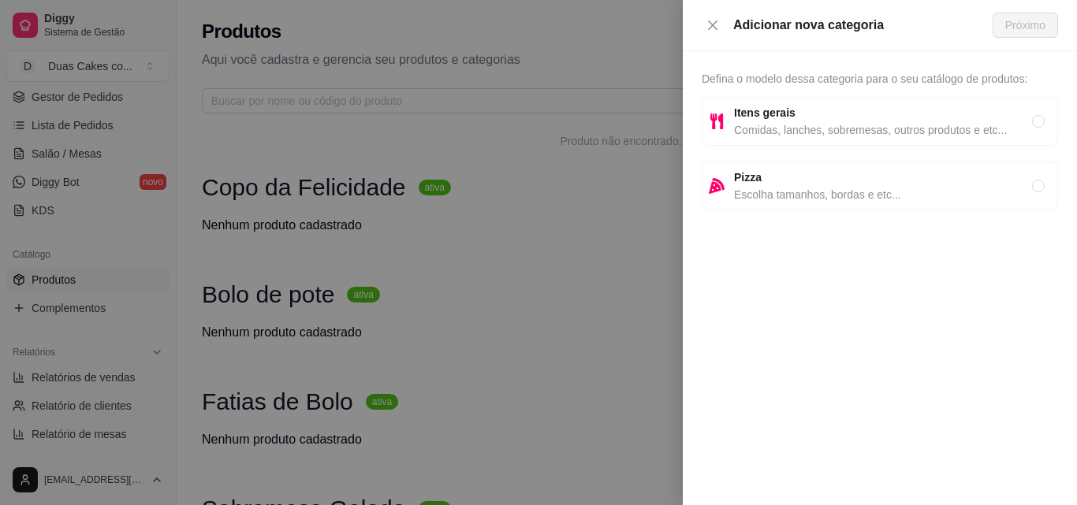
click at [718, 115] on icon at bounding box center [717, 121] width 16 height 16
radio input "true"
click at [1023, 17] on span "Próximo" at bounding box center [1025, 25] width 40 height 17
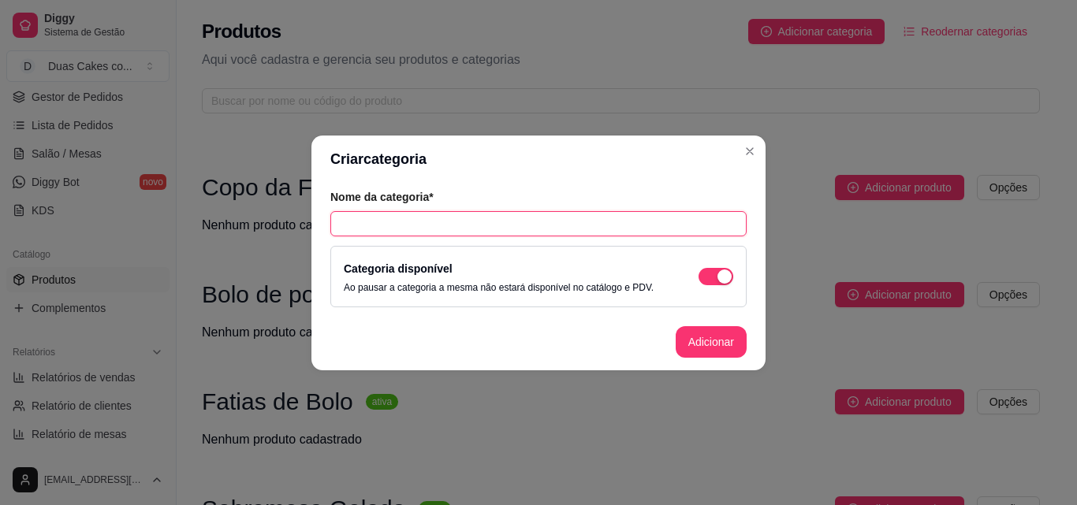
click at [655, 221] on input "text" at bounding box center [538, 223] width 416 height 25
type input "Bebidas"
click at [685, 330] on button "Adicionar" at bounding box center [710, 341] width 69 height 31
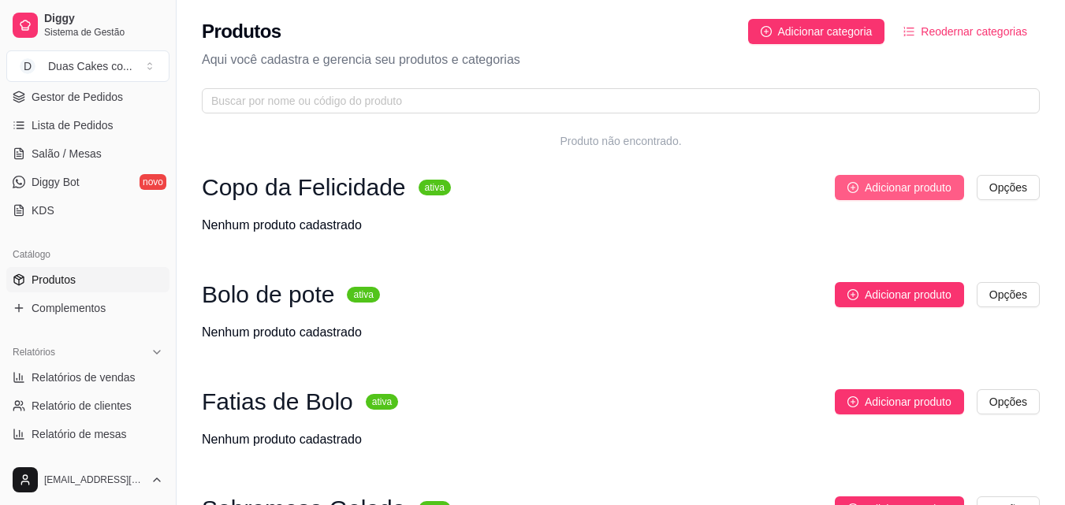
click at [906, 189] on span "Adicionar produto" at bounding box center [908, 187] width 87 height 17
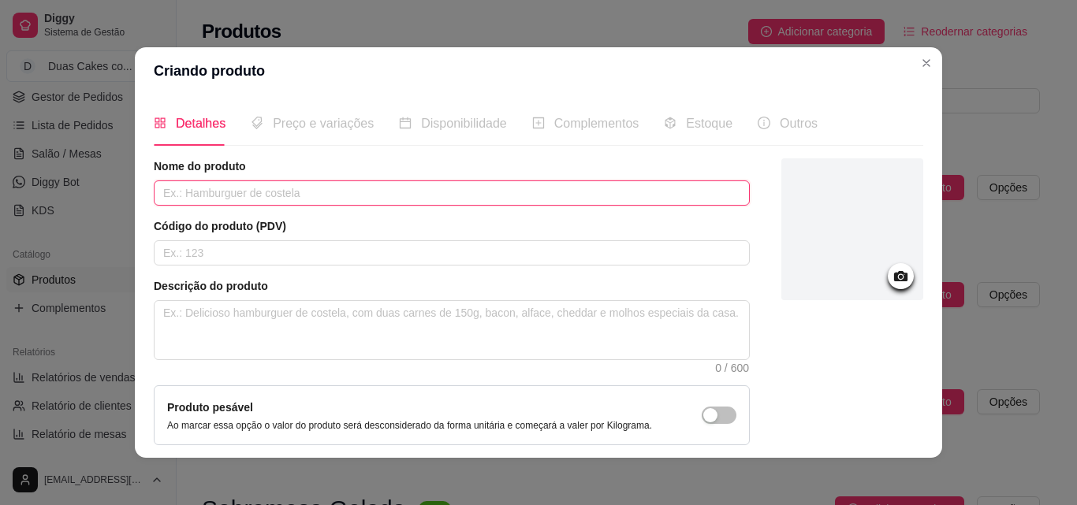
click at [296, 197] on input "text" at bounding box center [452, 192] width 596 height 25
type input "Ninho com nutella"
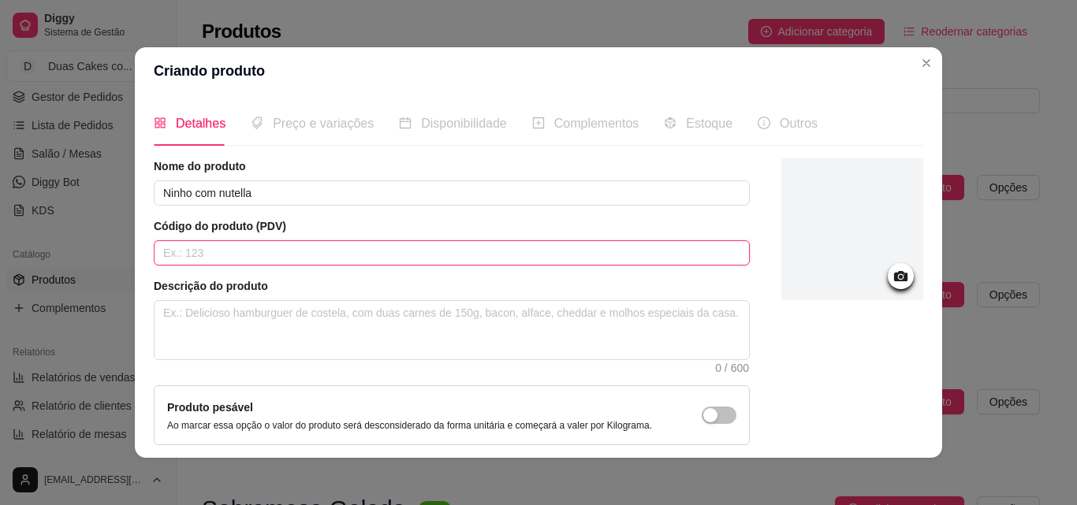
click at [333, 262] on input "text" at bounding box center [452, 252] width 596 height 25
type input "01"
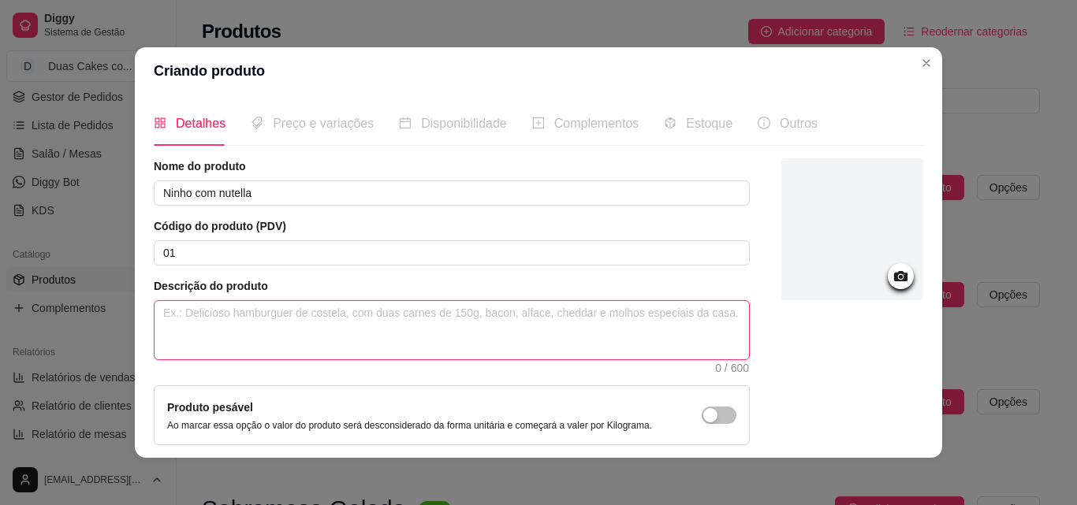
click at [271, 318] on textarea at bounding box center [451, 330] width 594 height 58
paste textarea "Delicioso copo da felicidade com creme base de ninho, creme de ninho, Nutella, …"
type textarea "Delicioso copo da felicidade com creme base de ninho, creme de ninho, Nutella, …"
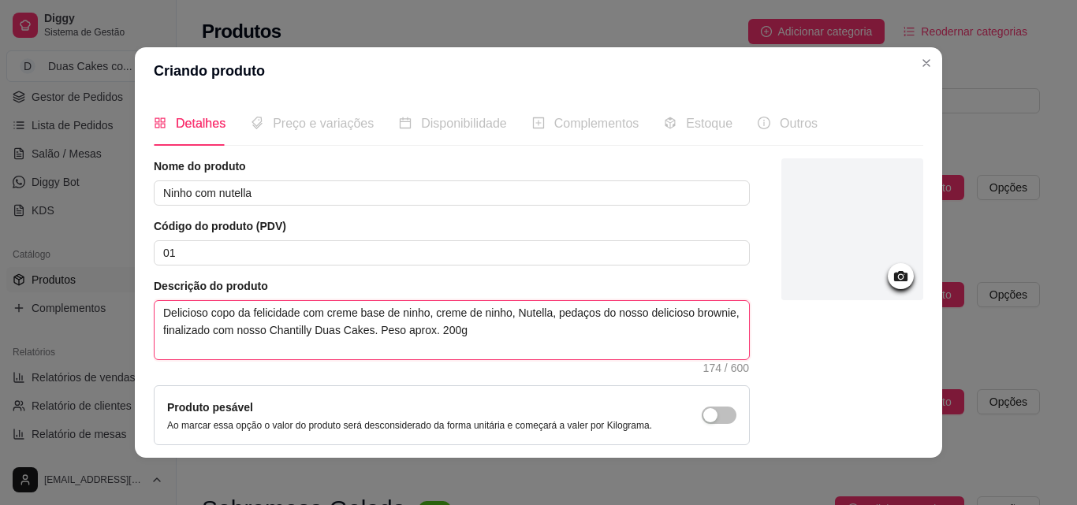
type textarea "Delicioso copo da felicidade com creme base de ninho, creme de ninho, Nutella, …"
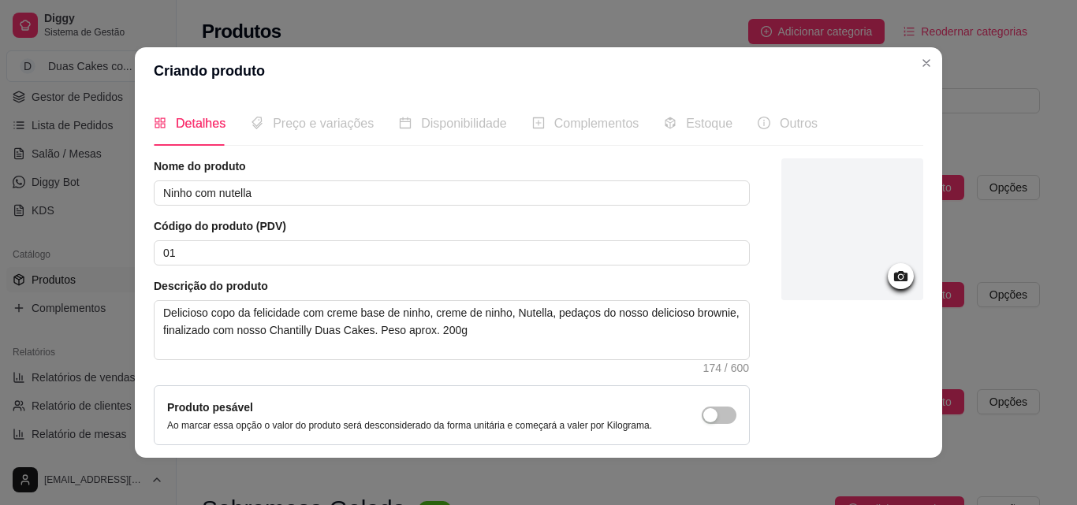
click at [891, 273] on icon at bounding box center [900, 276] width 18 height 18
click at [899, 277] on circle at bounding box center [901, 277] width 4 height 4
click at [894, 273] on icon at bounding box center [900, 276] width 13 height 10
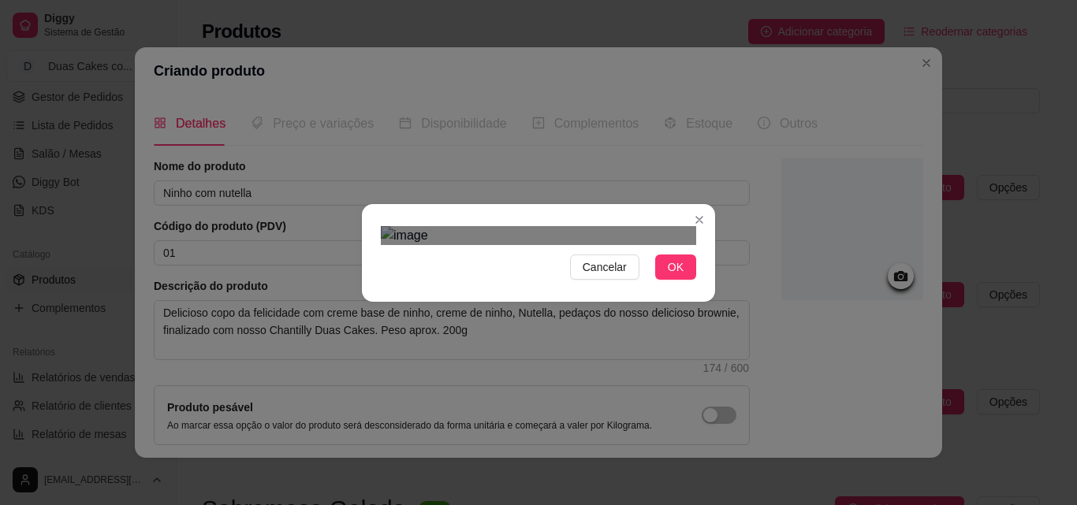
click at [621, 322] on div "Use the arrow keys to move the crop selection area" at bounding box center [535, 460] width 284 height 284
click at [410, 245] on div at bounding box center [538, 235] width 315 height 19
click at [460, 362] on div "Use the arrow keys to move the crop selection area" at bounding box center [543, 454] width 260 height 260
click at [655, 280] on button "OK" at bounding box center [675, 267] width 41 height 25
click at [657, 280] on button "OK" at bounding box center [675, 267] width 41 height 25
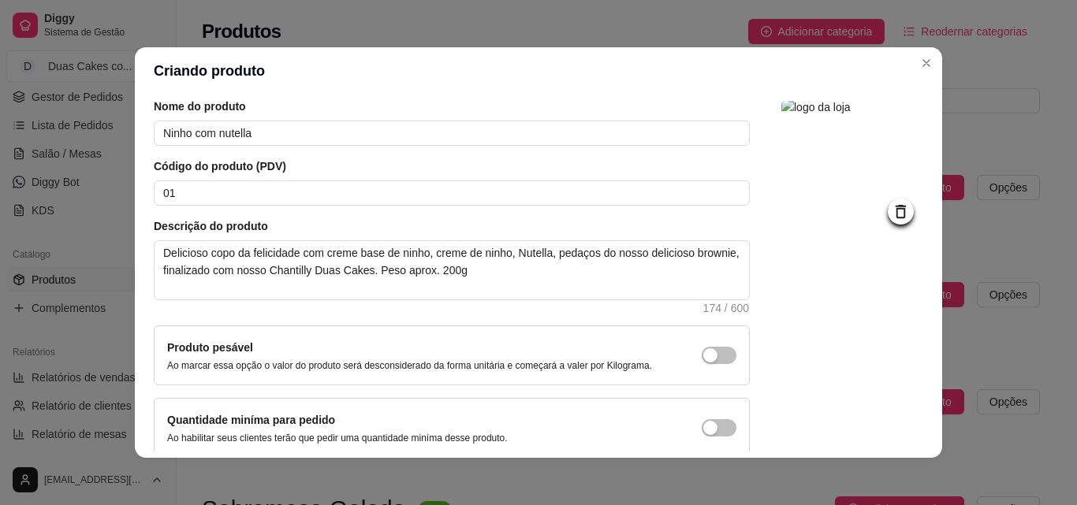
scroll to position [136, 0]
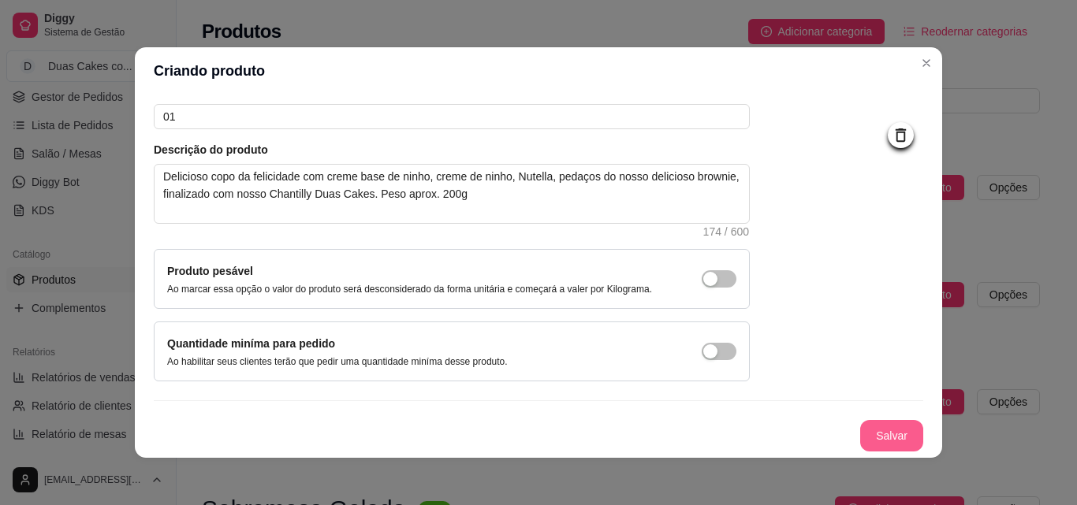
click at [885, 438] on button "Salvar" at bounding box center [891, 436] width 63 height 32
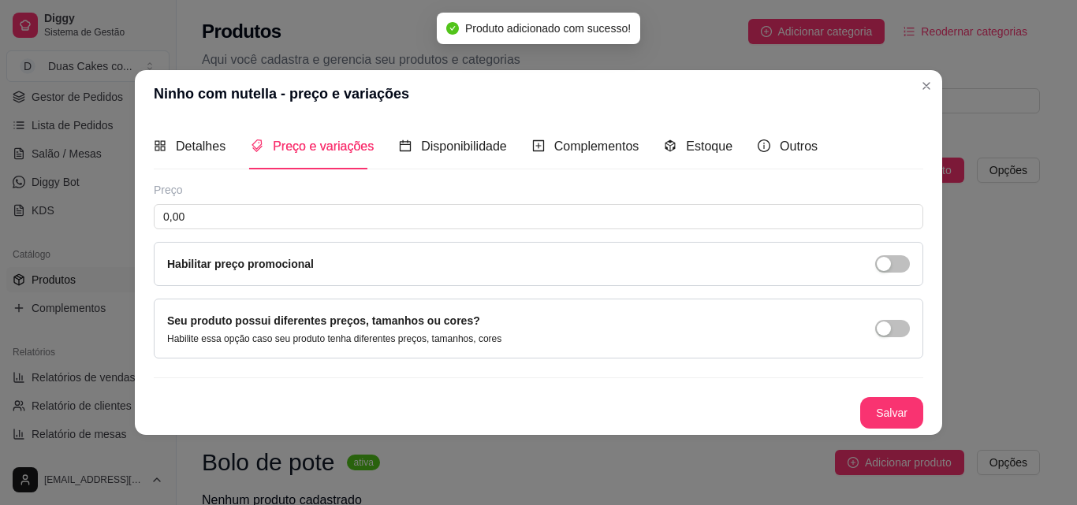
scroll to position [0, 0]
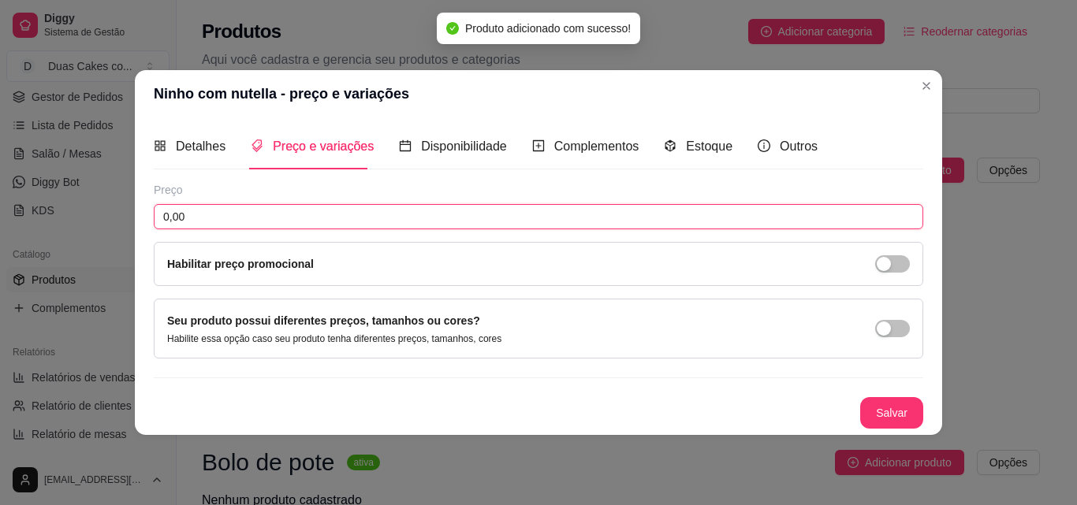
click at [262, 207] on input "0,00" at bounding box center [538, 216] width 769 height 25
